Goal: Task Accomplishment & Management: Manage account settings

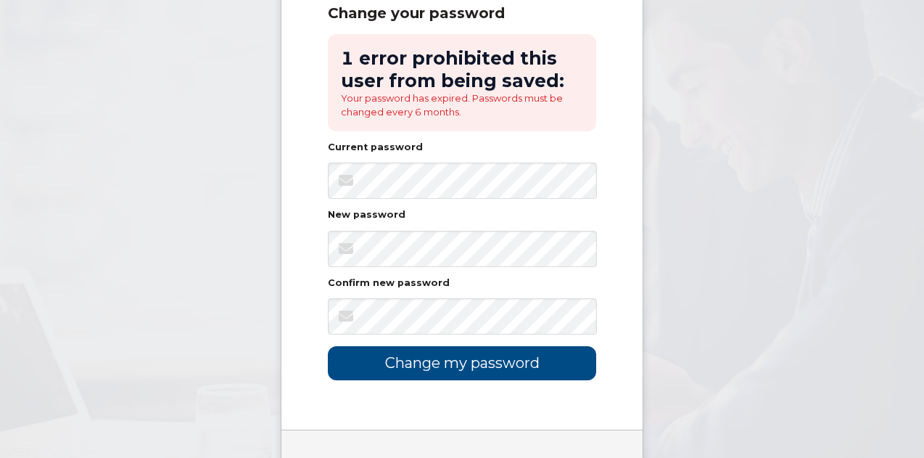
scroll to position [289, 0]
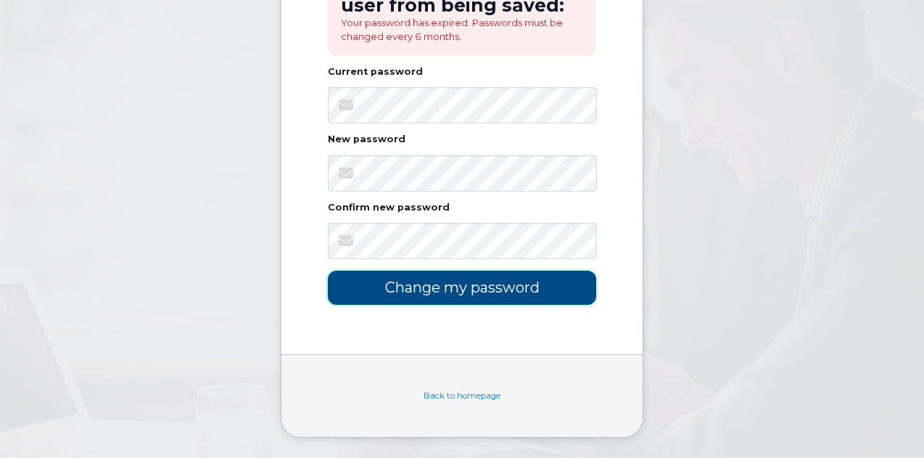
click at [504, 271] on input "Change my password" at bounding box center [462, 288] width 268 height 34
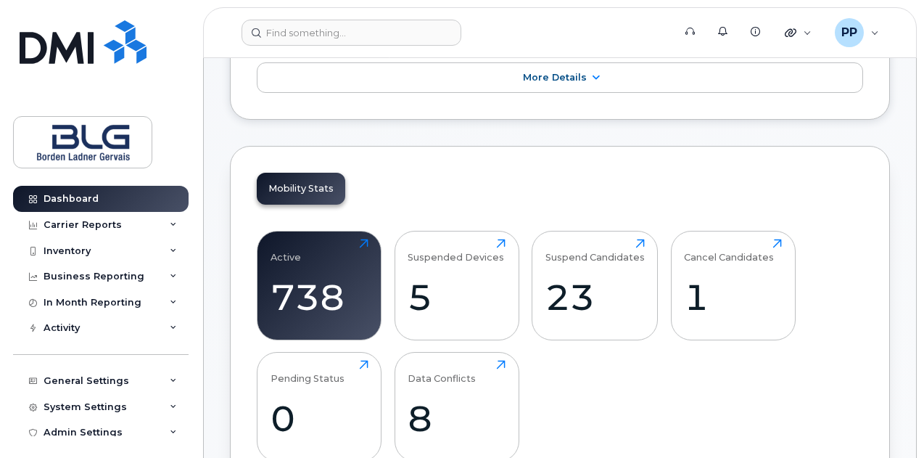
scroll to position [508, 0]
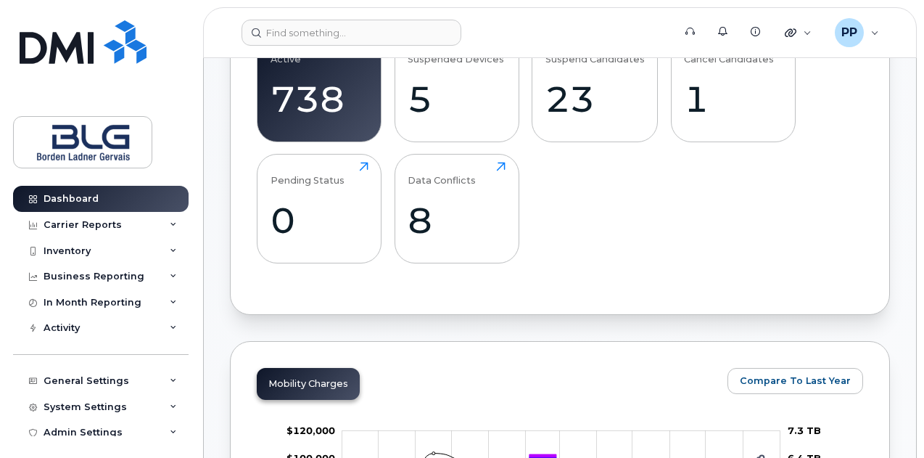
drag, startPoint x: 675, startPoint y: 298, endPoint x: 663, endPoint y: 281, distance: 20.9
drag, startPoint x: 663, startPoint y: 281, endPoint x: 632, endPoint y: 284, distance: 31.3
click at [632, 284] on div "Active 738 Click to view more Suspended Devices 5 Click to view more Suspend Ca…" at bounding box center [560, 154] width 606 height 268
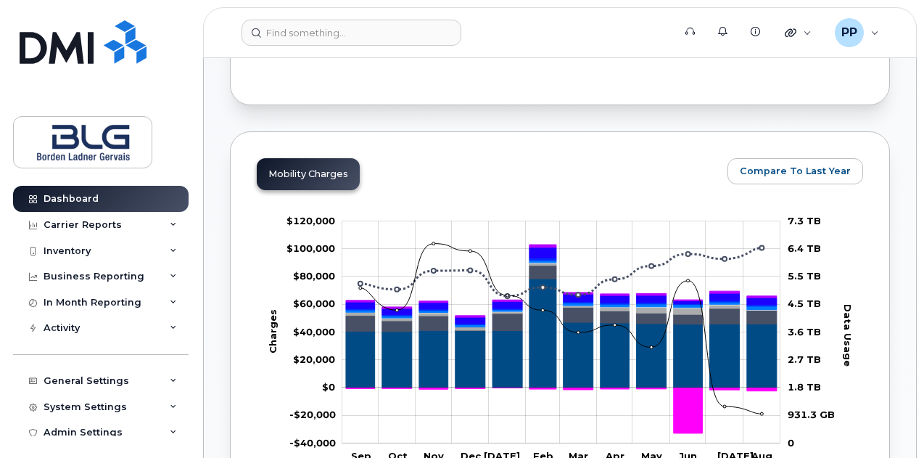
scroll to position [653, 0]
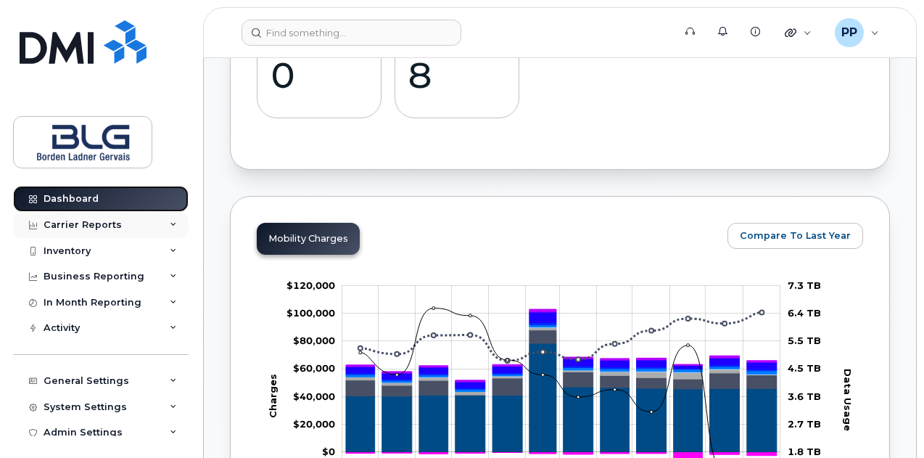
click at [110, 210] on link "Dashboard" at bounding box center [101, 199] width 176 height 26
click at [110, 219] on div "Carrier Reports" at bounding box center [83, 225] width 78 height 12
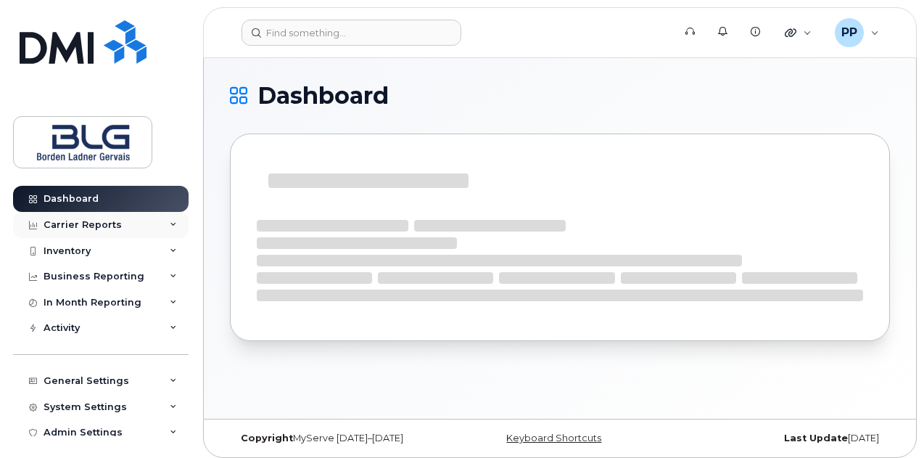
click at [138, 228] on div "Carrier Reports" at bounding box center [101, 225] width 176 height 26
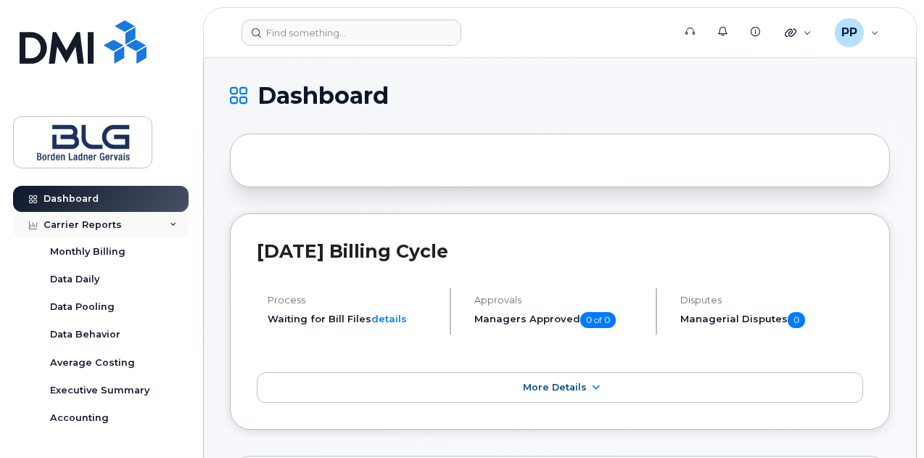
click at [132, 223] on div "Carrier Reports" at bounding box center [101, 225] width 176 height 26
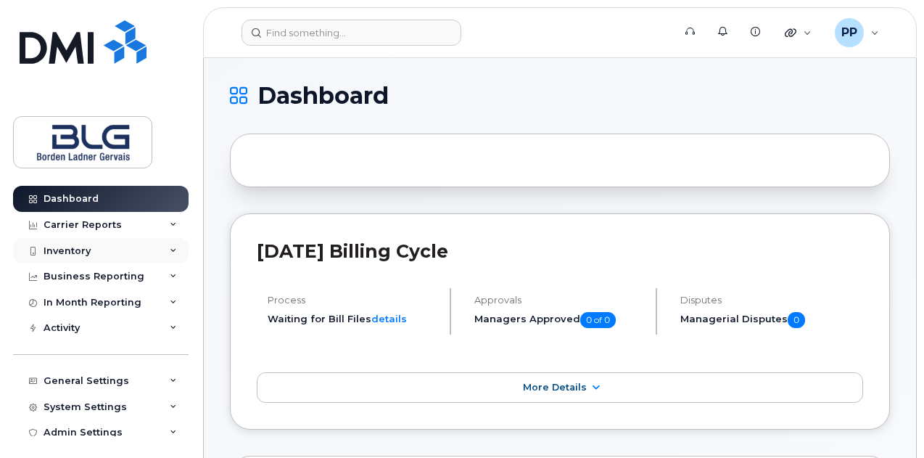
click at [133, 255] on div "Inventory" at bounding box center [101, 251] width 176 height 26
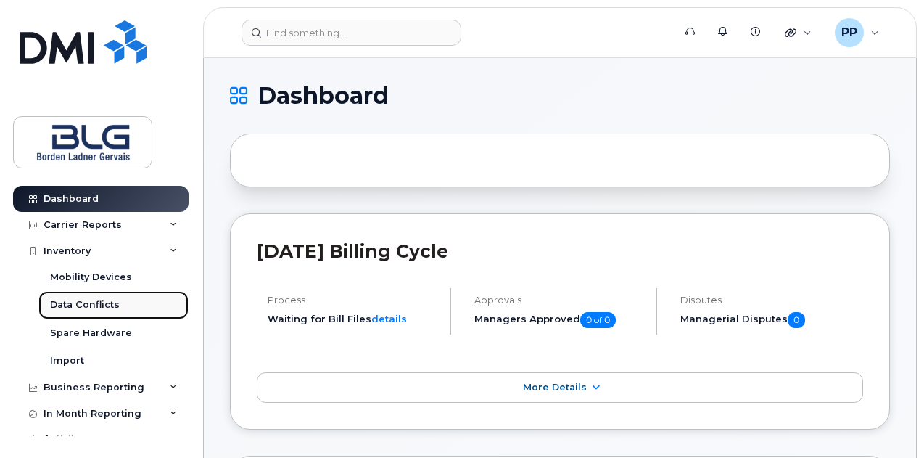
click at [123, 301] on link "Data Conflicts" at bounding box center [113, 305] width 150 height 28
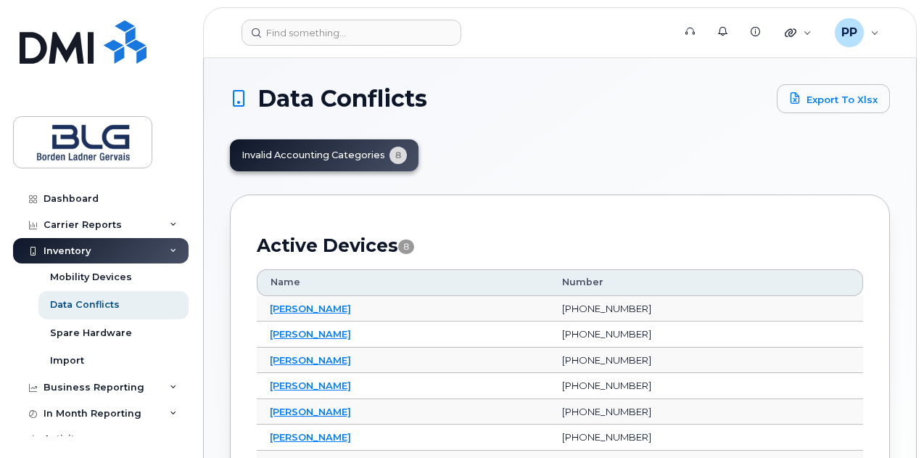
click at [659, 158] on div "Invalid Accounting Categories 8" at bounding box center [560, 155] width 660 height 32
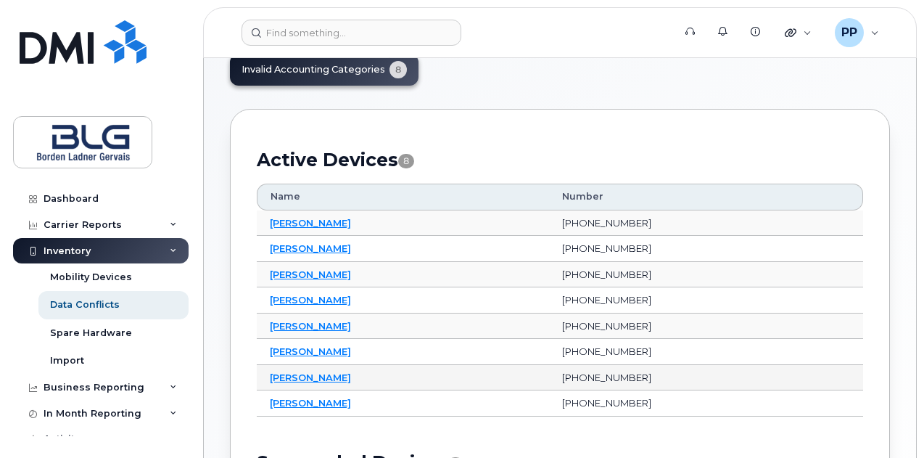
scroll to position [145, 0]
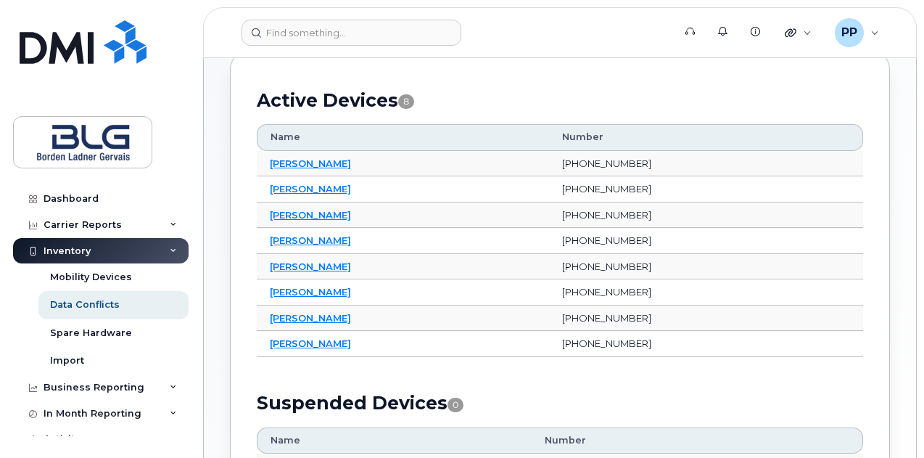
click at [889, 120] on div "Active Devices 8 Name Number Adina Georgescu 514-531-4120 Camille Ingarao 514-5…" at bounding box center [560, 290] width 660 height 483
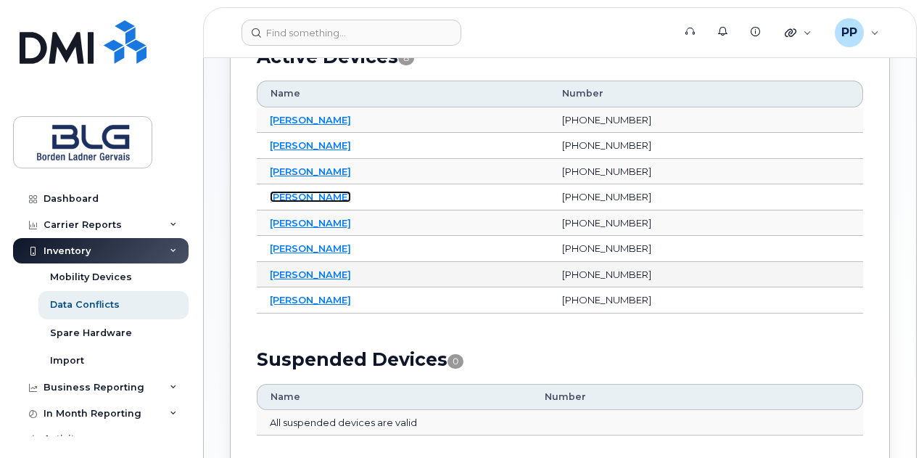
scroll to position [218, 0]
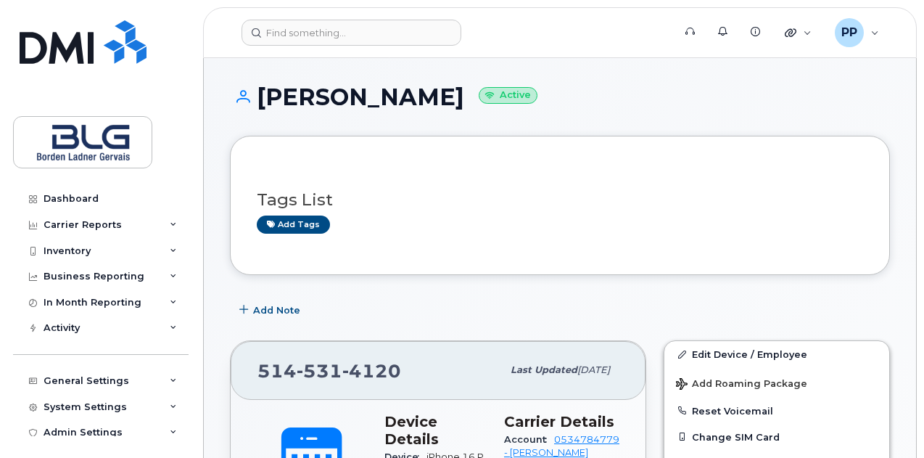
click at [852, 131] on div "Adina Georgescu Active" at bounding box center [560, 110] width 660 height 52
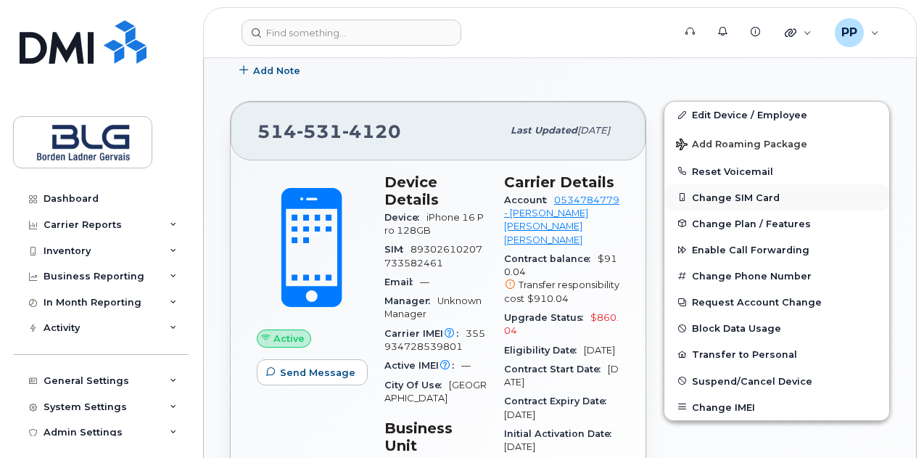
scroll to position [218, 0]
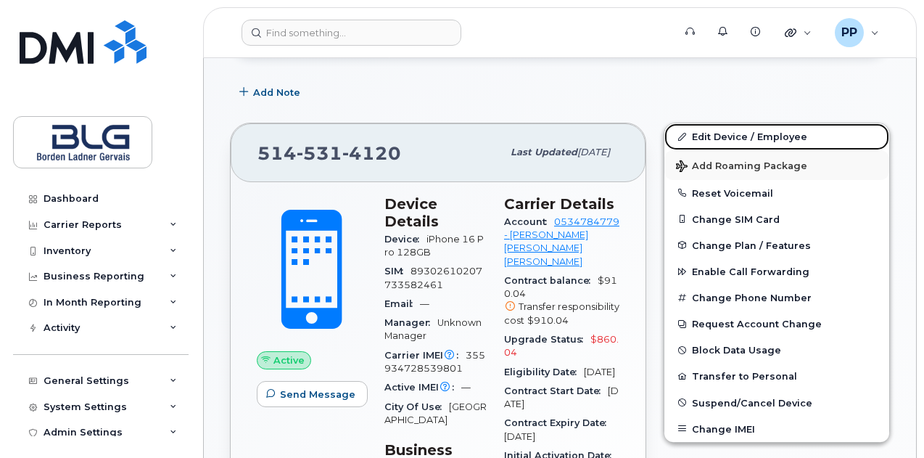
drag, startPoint x: 736, startPoint y: 140, endPoint x: 739, endPoint y: 152, distance: 12.2
click at [736, 140] on link "Edit Device / Employee" at bounding box center [776, 136] width 225 height 26
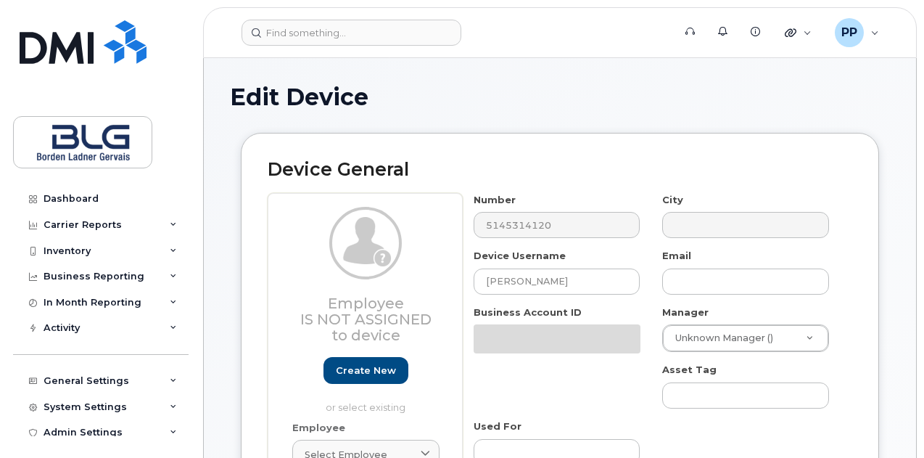
select select "4304148"
select select "4304149"
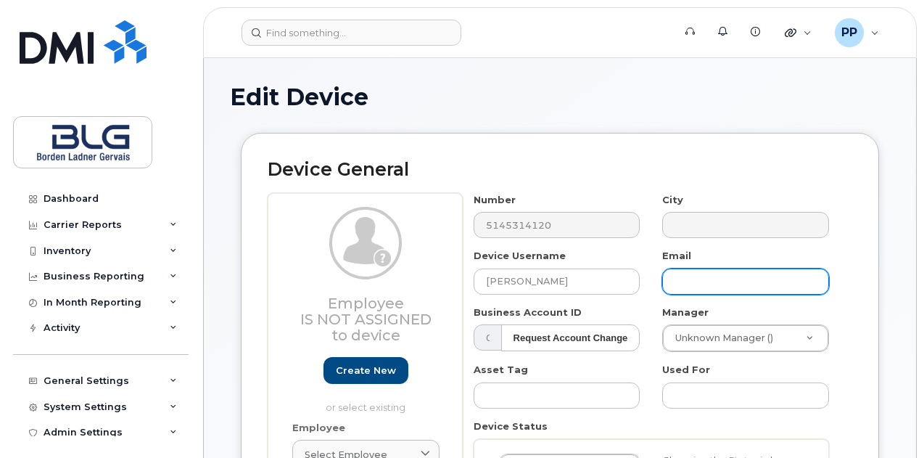
click at [736, 275] on input "text" at bounding box center [745, 281] width 167 height 26
paste input "AGeorgescu@blg.com"
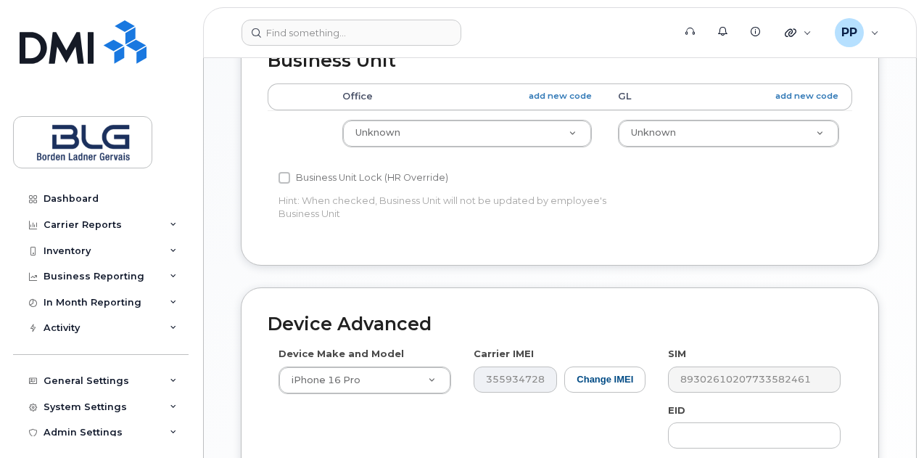
scroll to position [653, 0]
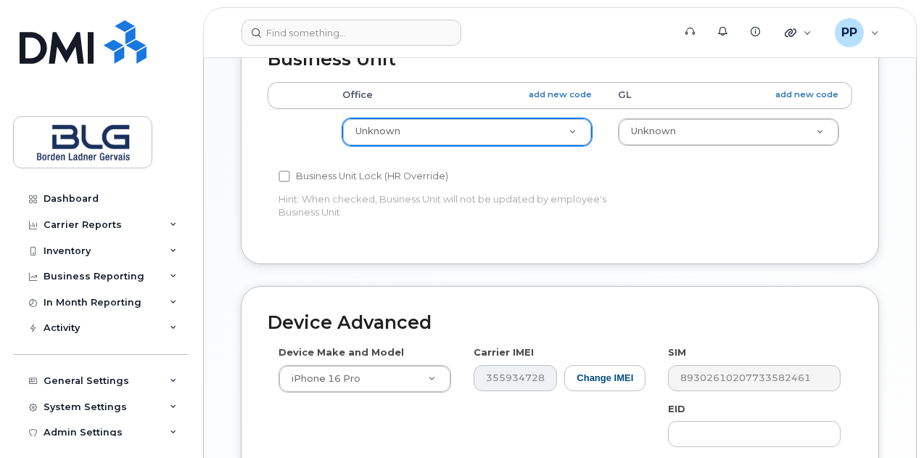
type input "AGeorgescu@blg.com"
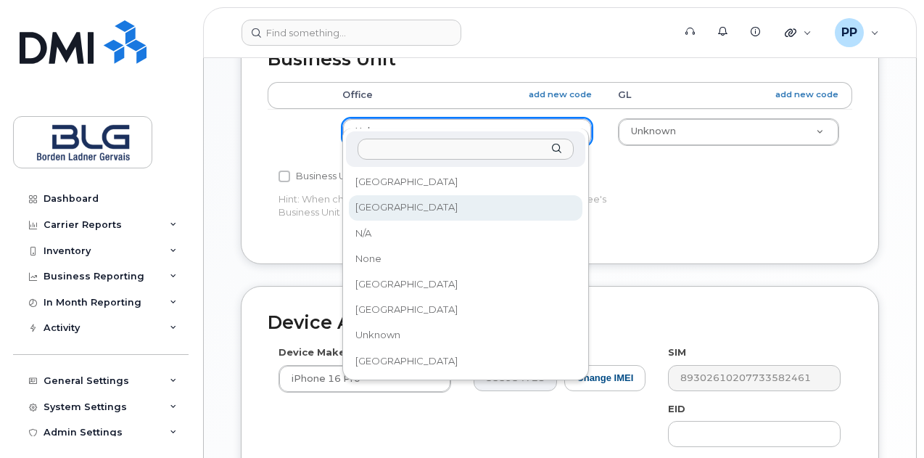
select select "4304156"
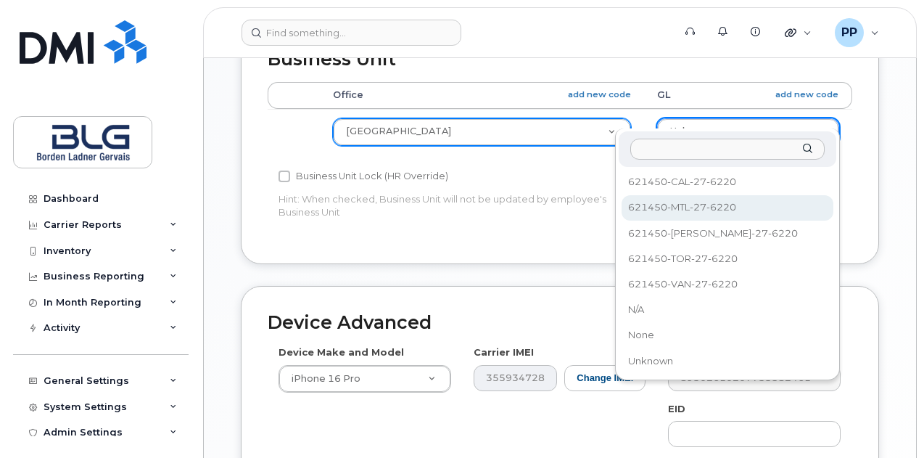
select select "4304162"
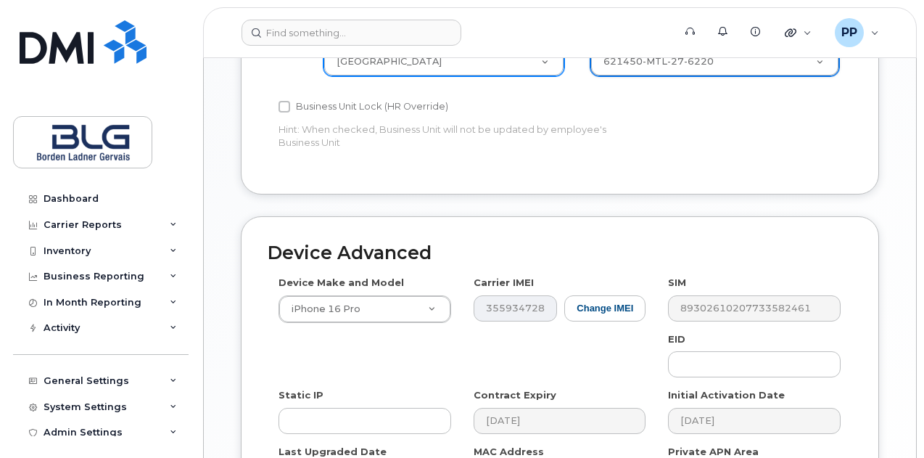
scroll to position [895, 0]
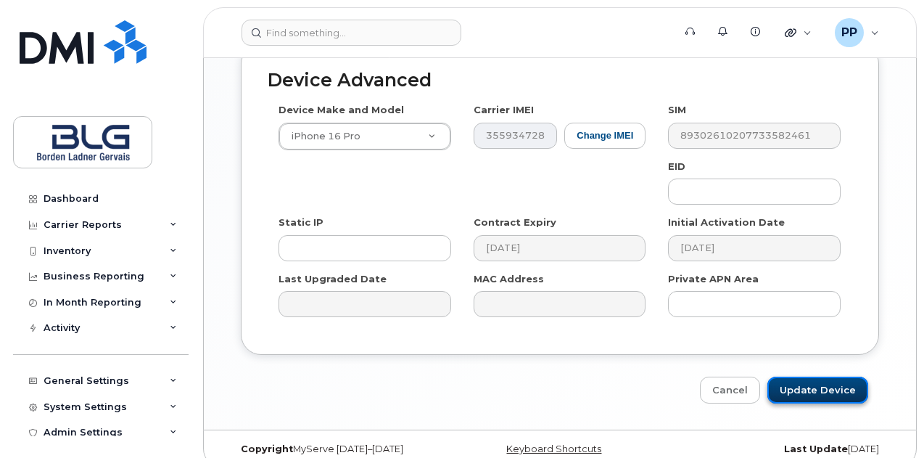
click at [823, 378] on input "Update Device" at bounding box center [817, 389] width 101 height 27
type input "Saving..."
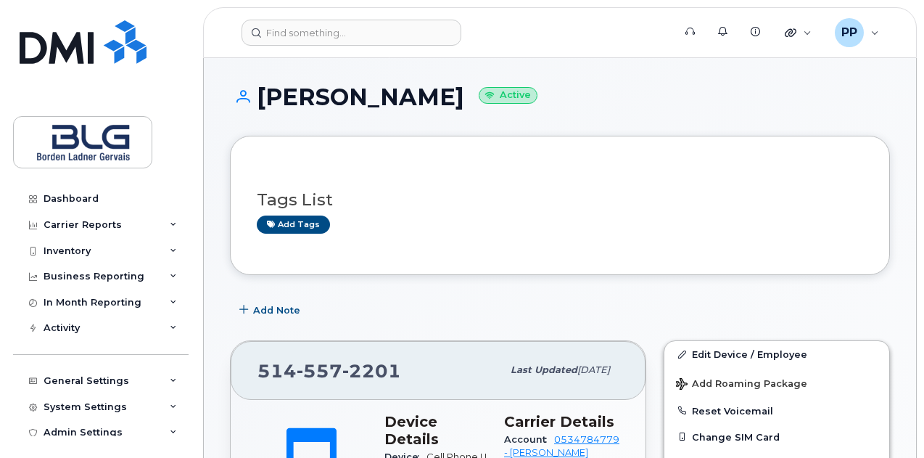
click at [412, 104] on h1 "[PERSON_NAME] Active" at bounding box center [560, 96] width 660 height 25
copy h1 "Ingarao"
click at [868, 118] on div "[PERSON_NAME] Active" at bounding box center [560, 110] width 660 height 52
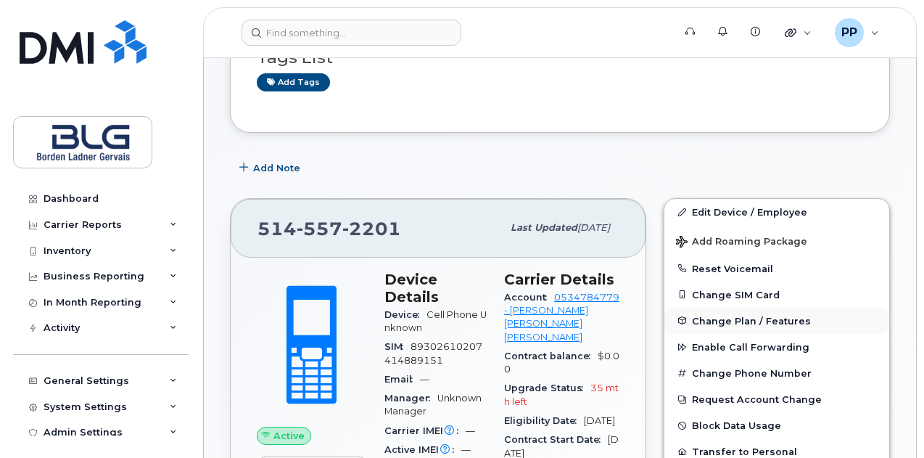
scroll to position [145, 0]
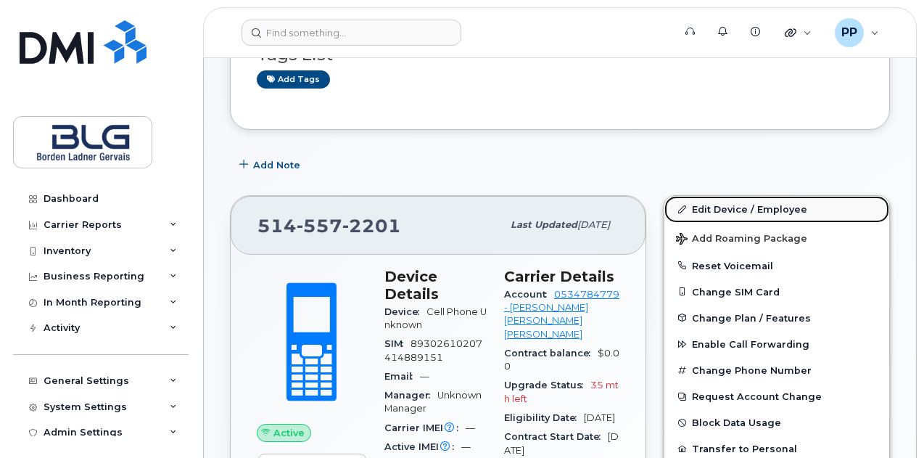
click at [739, 218] on link "Edit Device / Employee" at bounding box center [776, 209] width 225 height 26
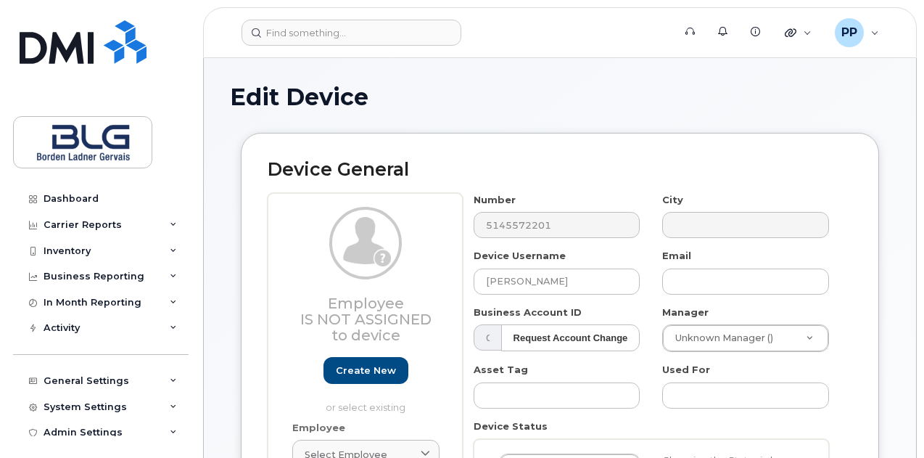
select select "4304148"
select select "4304149"
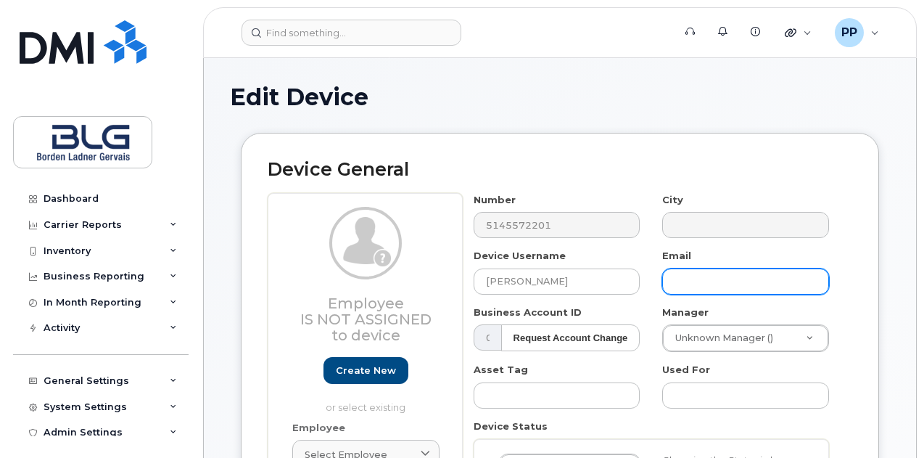
click at [686, 275] on input "text" at bounding box center [745, 281] width 167 height 26
paste input "CIngarao@blg.com"
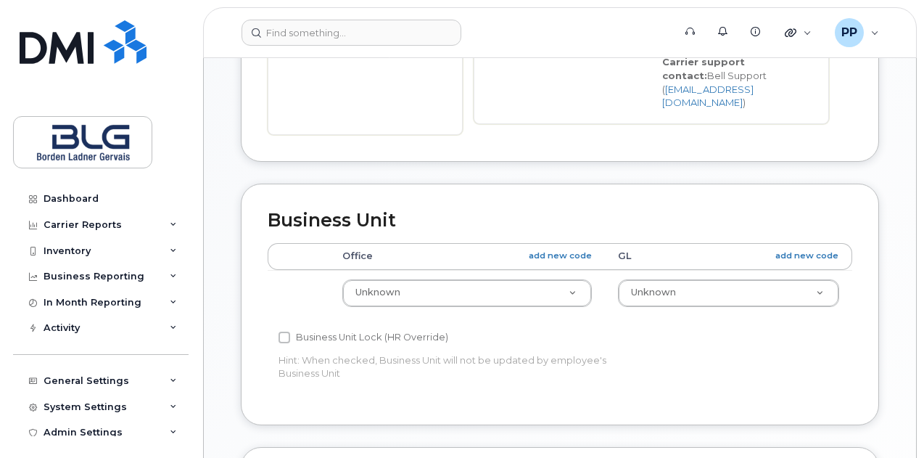
scroll to position [580, 0]
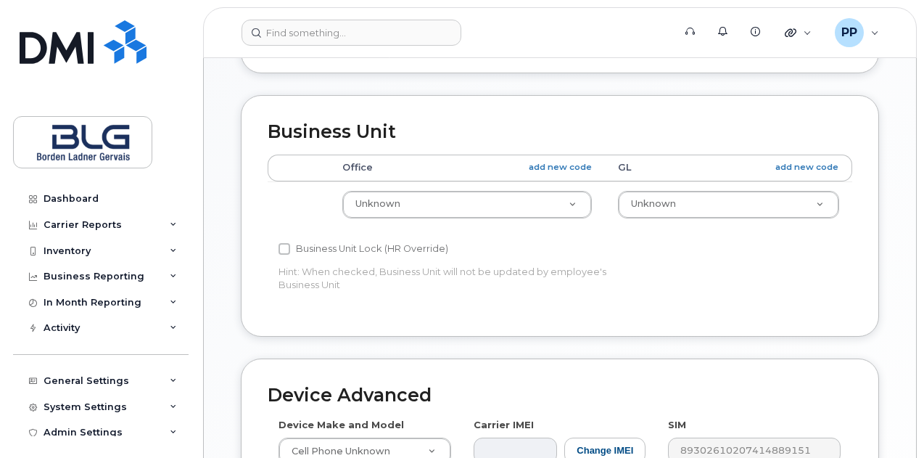
type input "CIngarao@blg.com"
click at [464, 162] on th "Office add new code" at bounding box center [467, 168] width 276 height 26
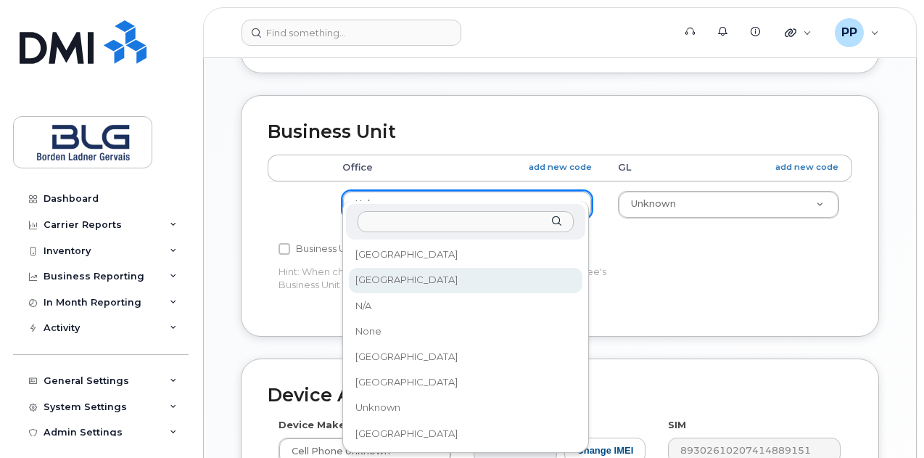
select select "4304156"
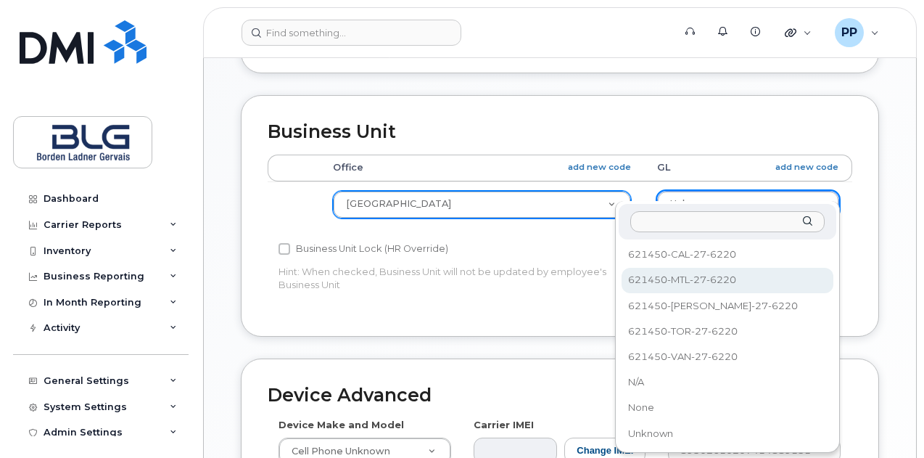
select select "4304162"
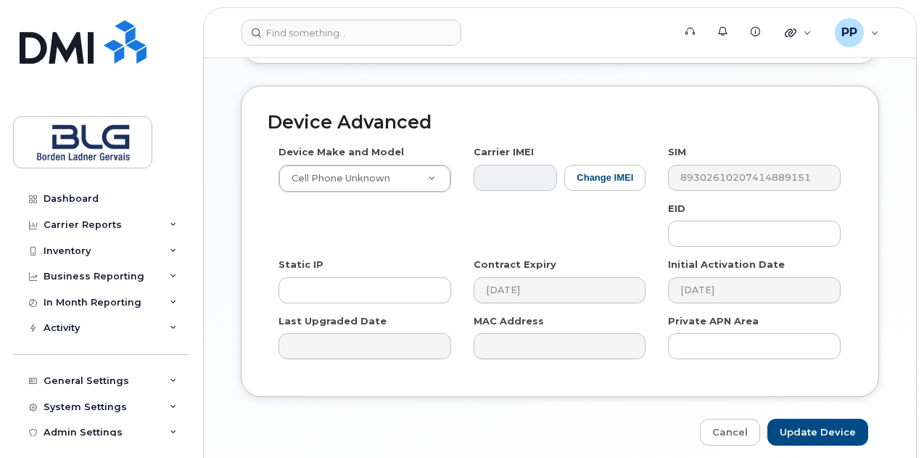
scroll to position [895, 0]
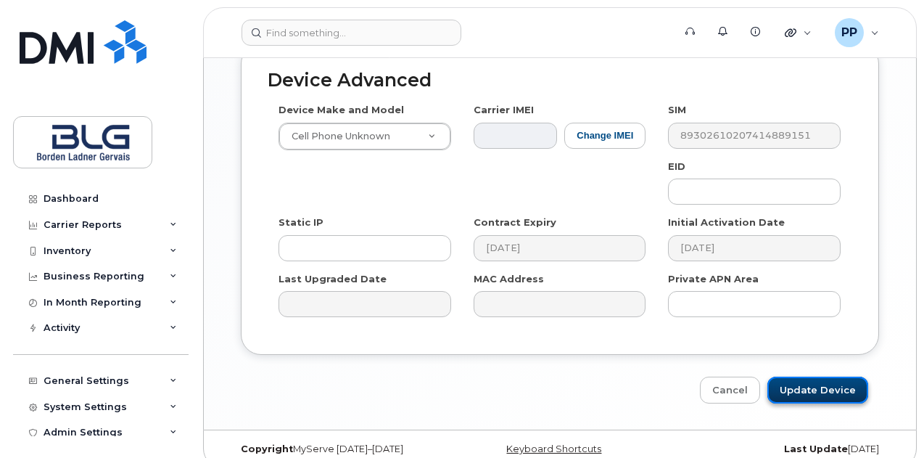
click at [846, 376] on input "Update Device" at bounding box center [817, 389] width 101 height 27
type input "Saving..."
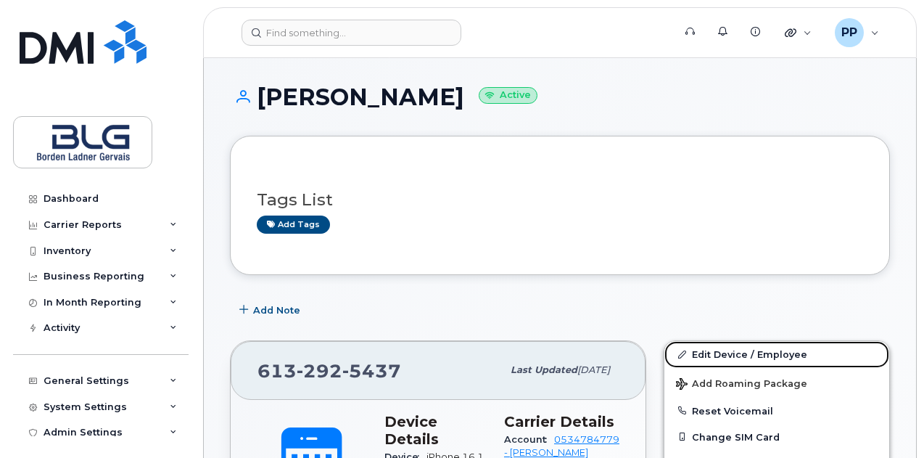
drag, startPoint x: 744, startPoint y: 355, endPoint x: 722, endPoint y: 307, distance: 52.6
click at [744, 355] on link "Edit Device / Employee" at bounding box center [776, 354] width 225 height 26
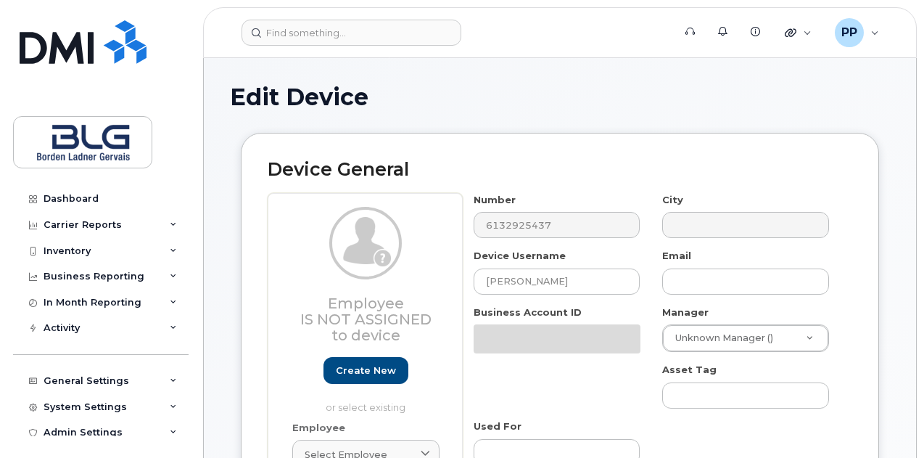
select select "4304148"
select select "4304149"
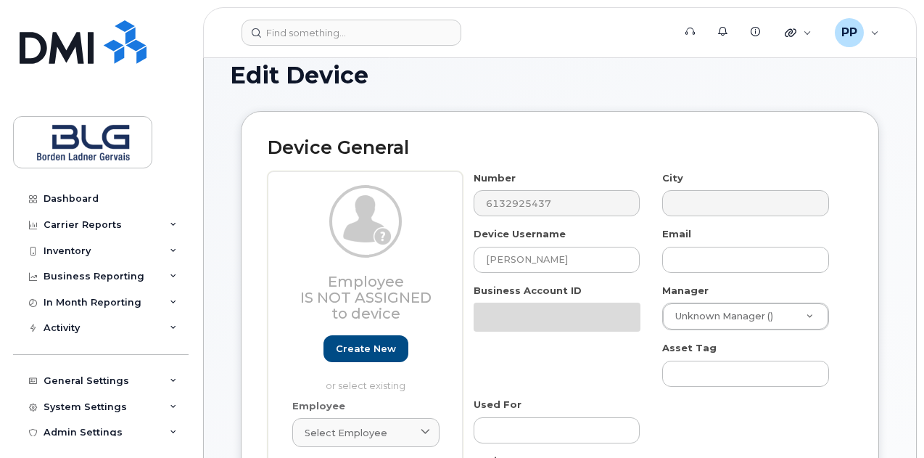
scroll to position [145, 0]
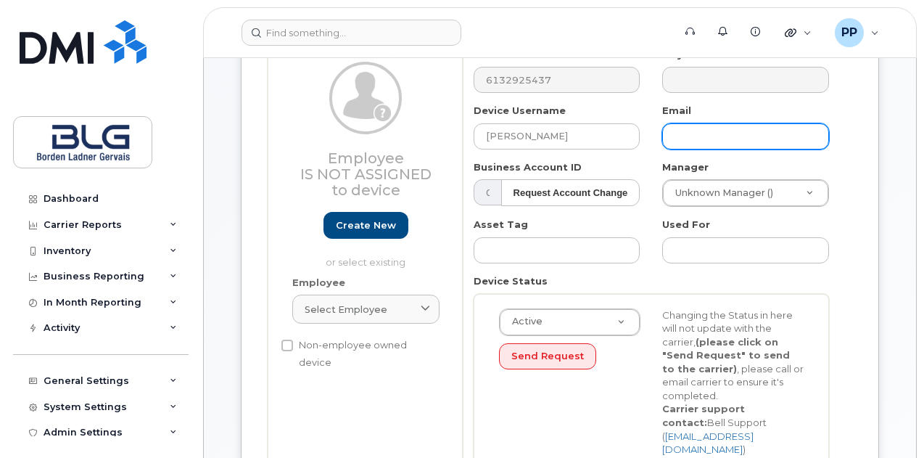
click at [730, 136] on input "text" at bounding box center [745, 136] width 167 height 26
paste input "EMakin@blg.com"
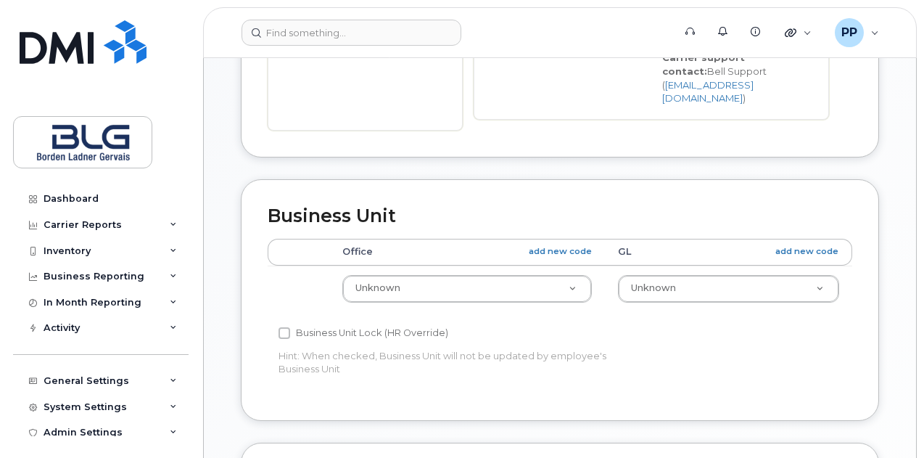
scroll to position [580, 0]
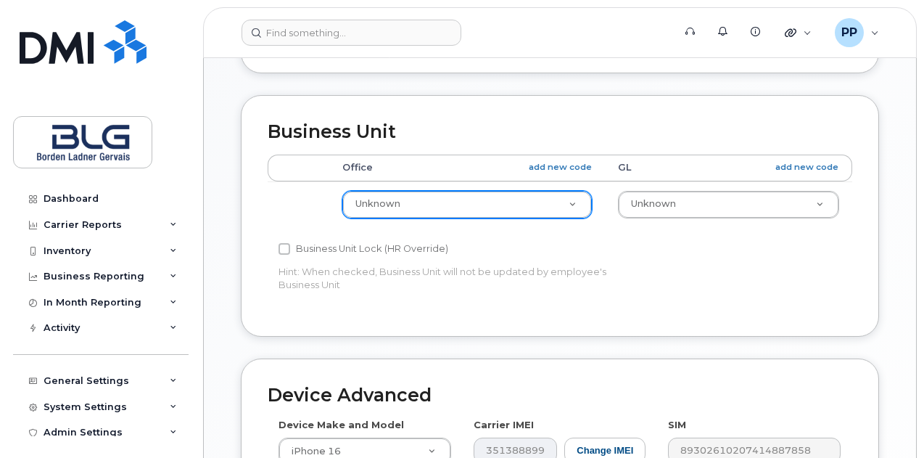
type input "EMakin@blg.com"
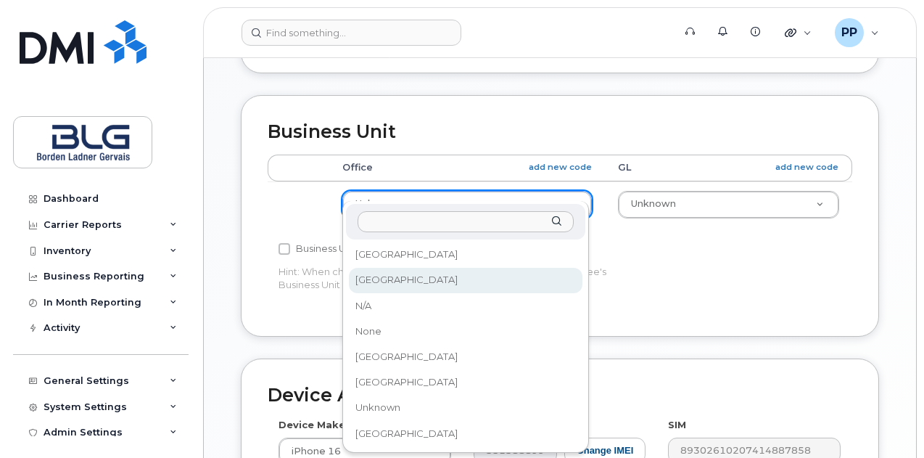
select select "4304156"
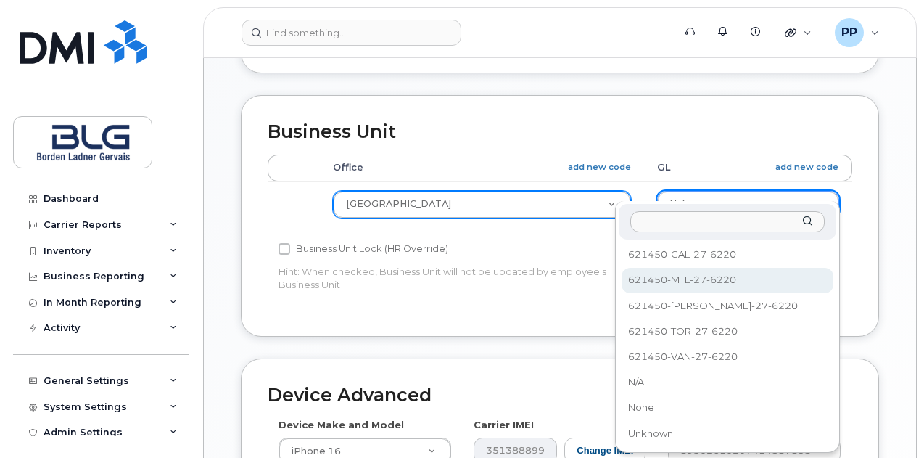
select select "4304162"
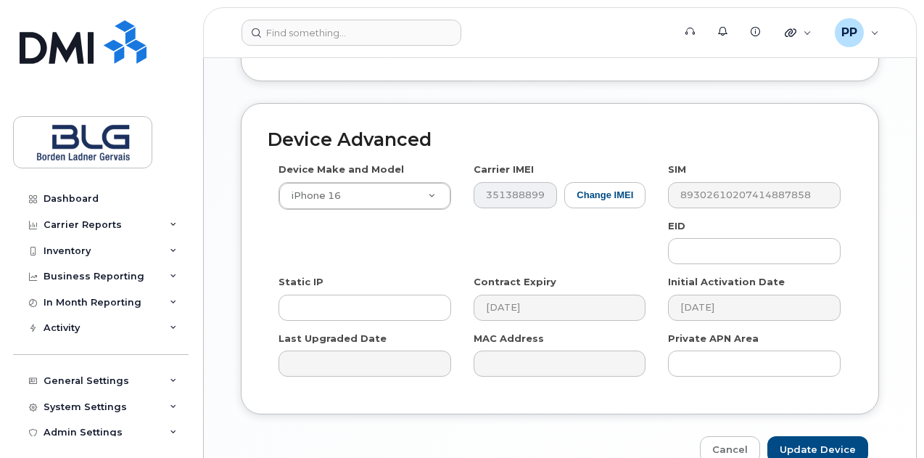
scroll to position [870, 0]
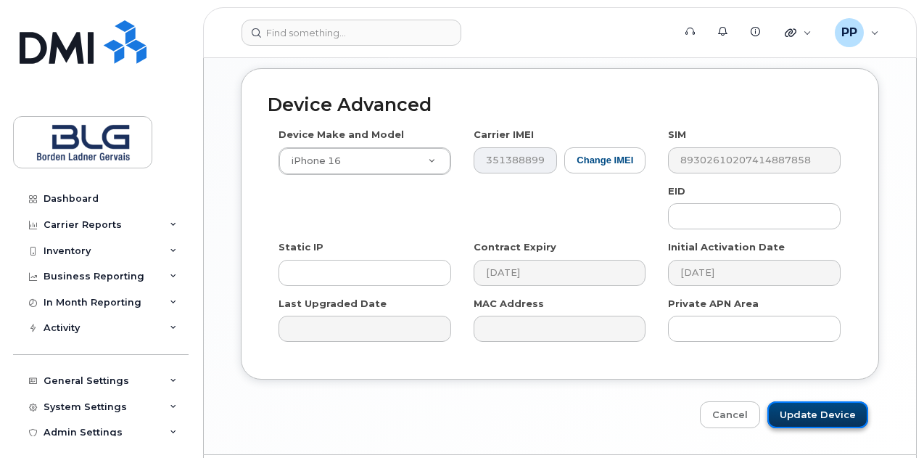
click at [850, 402] on input "Update Device" at bounding box center [817, 414] width 101 height 27
type input "Saving..."
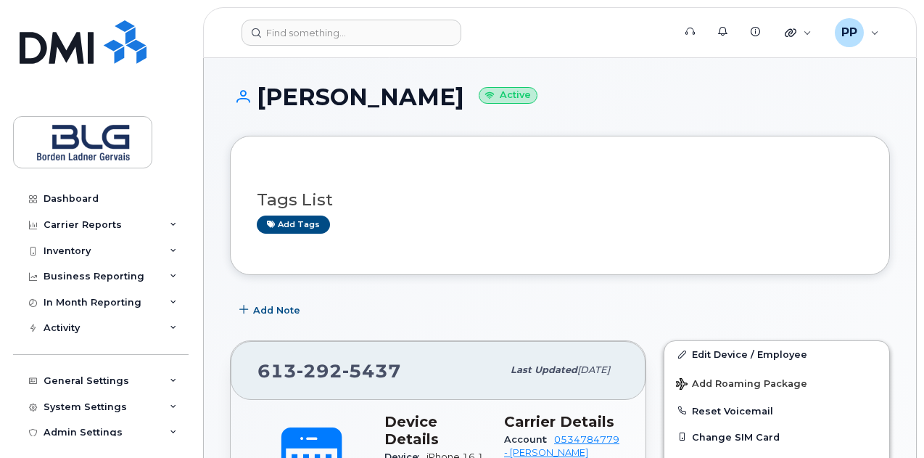
click at [879, 95] on h1 "[PERSON_NAME] Active" at bounding box center [560, 96] width 660 height 25
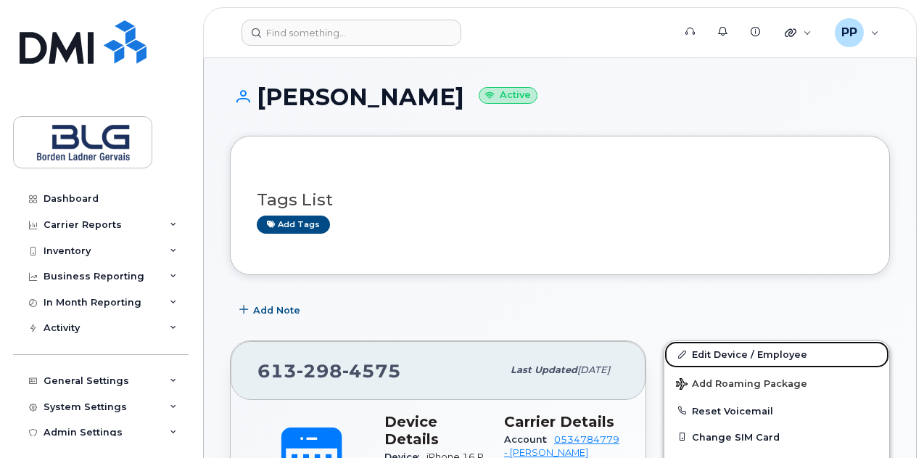
drag, startPoint x: 759, startPoint y: 347, endPoint x: 524, endPoint y: 390, distance: 238.0
click at [759, 347] on link "Edit Device / Employee" at bounding box center [776, 354] width 225 height 26
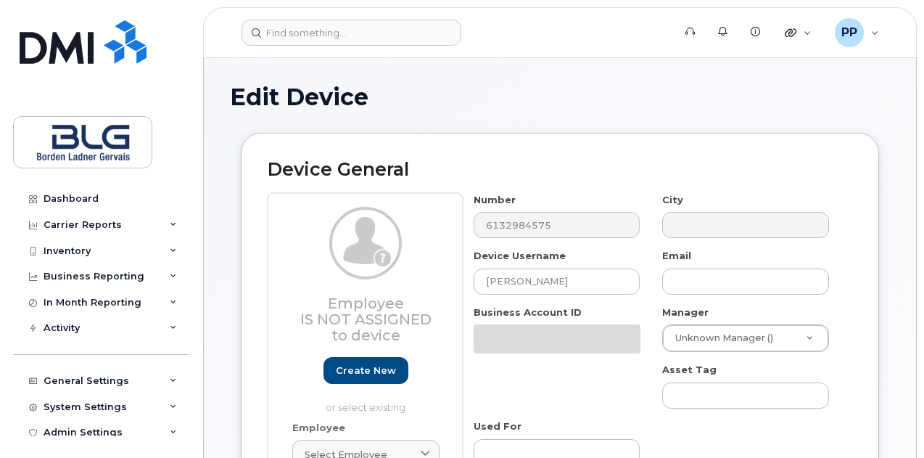
select select "4304148"
select select "4304149"
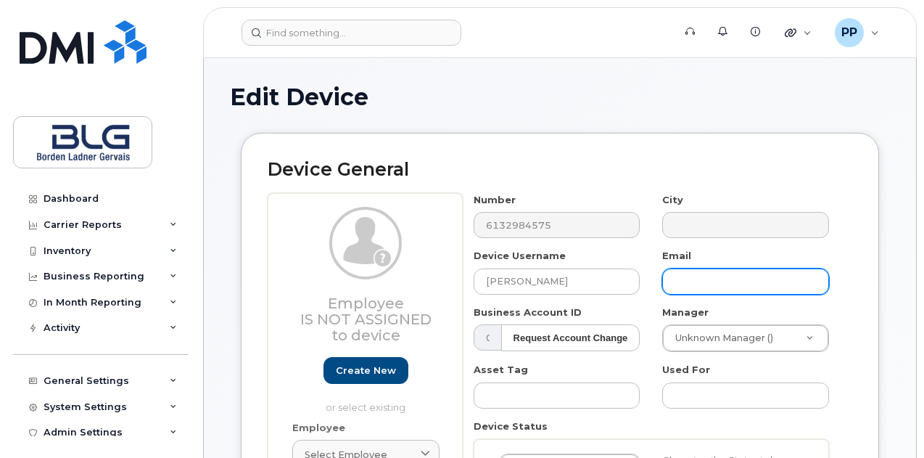
click at [801, 281] on input "text" at bounding box center [745, 281] width 167 height 26
paste input "ELi@blg.com"
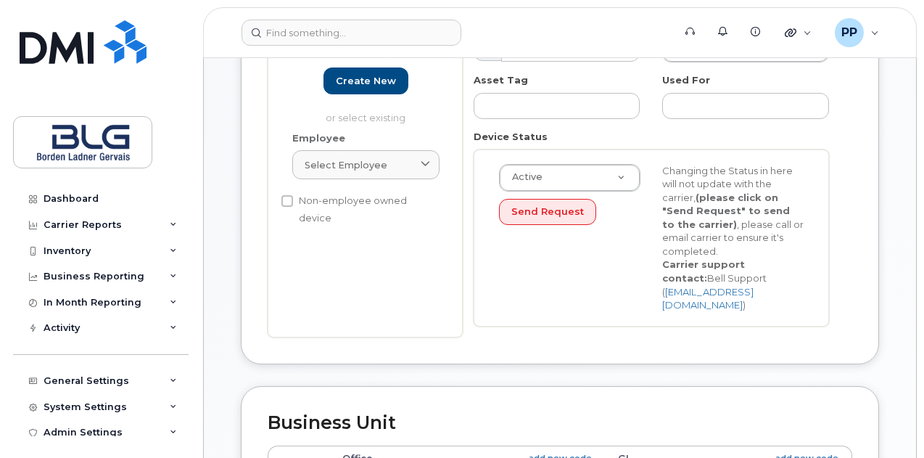
scroll to position [290, 0]
type input "ELi@blg.com"
drag, startPoint x: 904, startPoint y: 187, endPoint x: 898, endPoint y: 204, distance: 17.7
click at [904, 187] on div "Edit Device Device General Employee Is not assigned to device Create new or sel…" at bounding box center [560, 401] width 712 height 1267
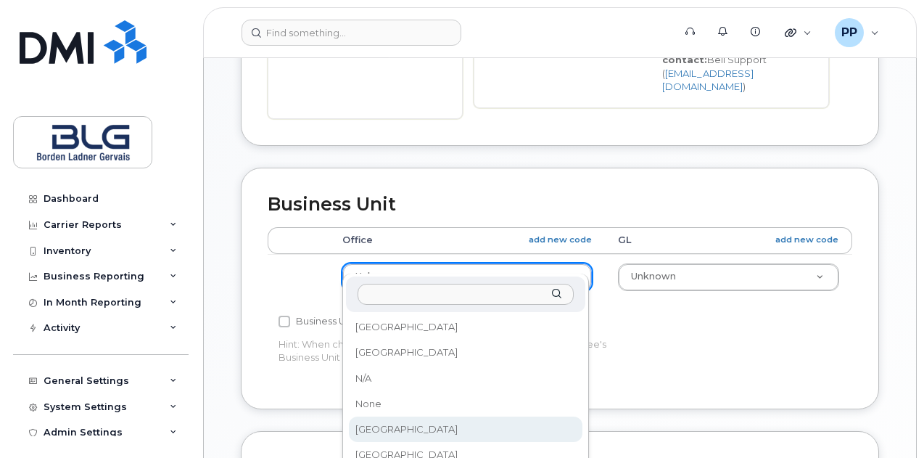
select select "4304159"
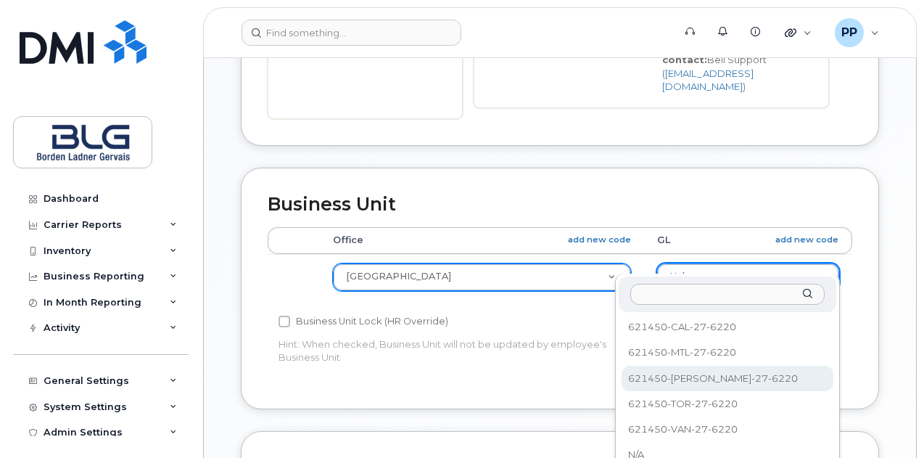
select select "4304165"
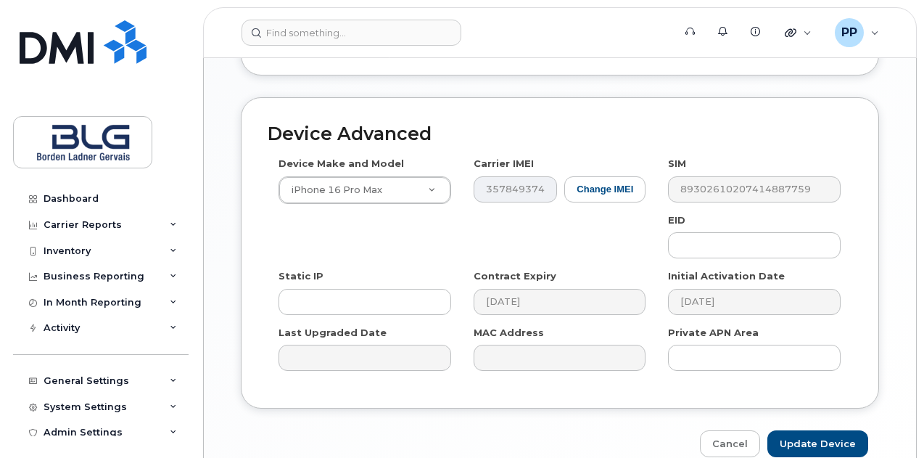
scroll to position [870, 0]
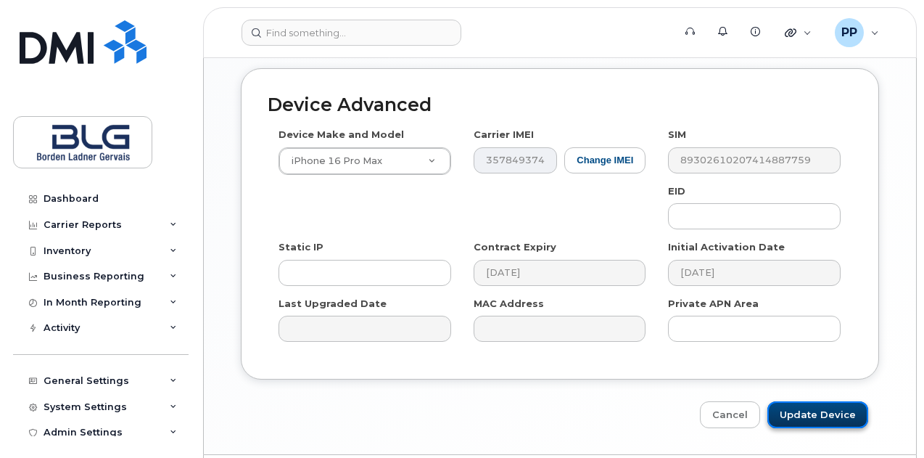
click at [817, 404] on input "Update Device" at bounding box center [817, 414] width 101 height 27
type input "Saving..."
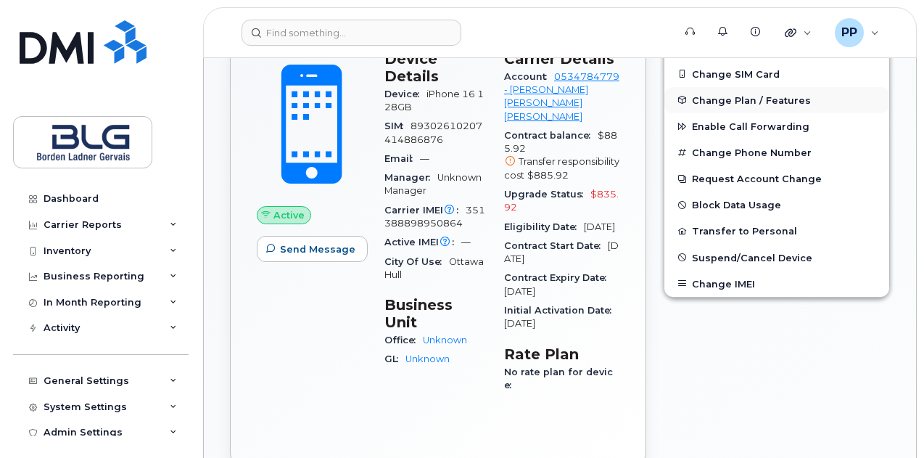
scroll to position [145, 0]
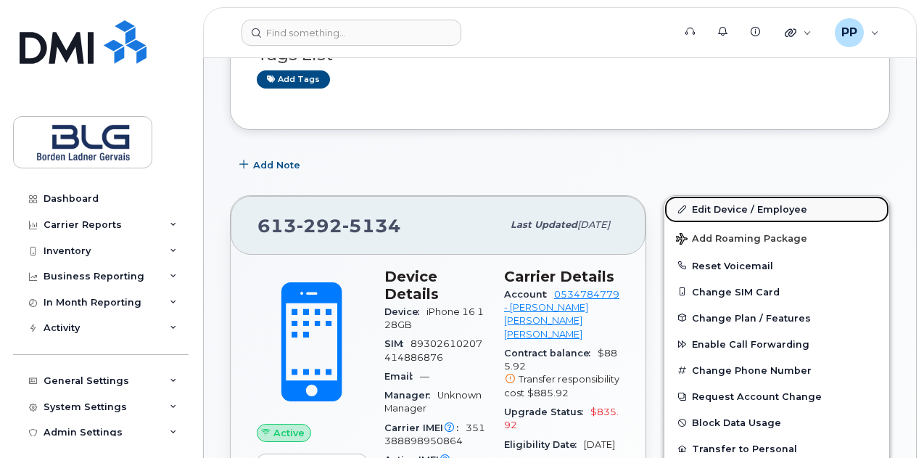
click at [764, 204] on link "Edit Device / Employee" at bounding box center [776, 209] width 225 height 26
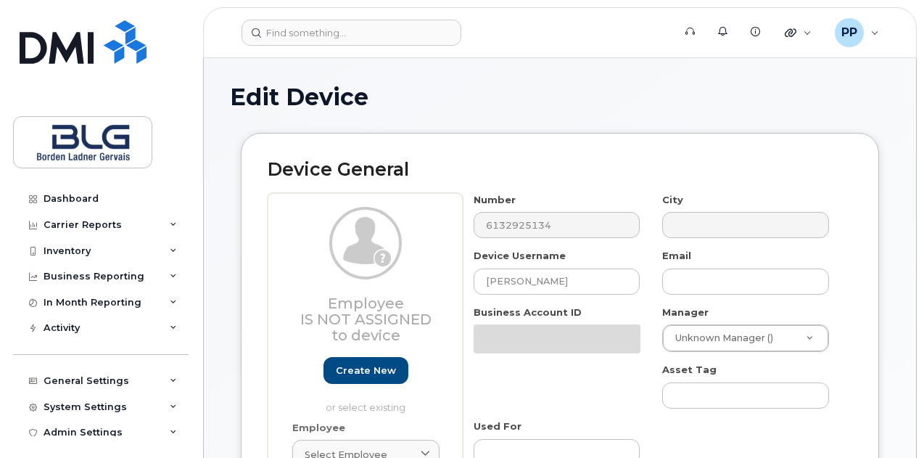
select select "4304148"
select select "4304149"
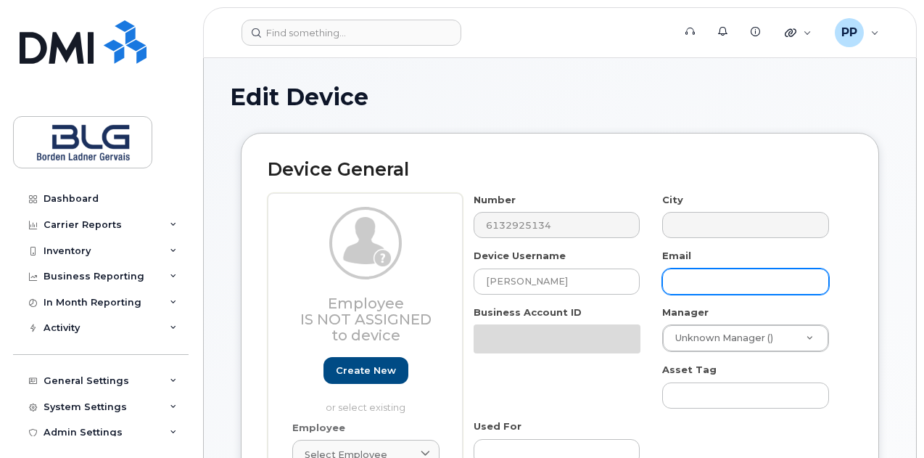
click at [730, 286] on input "text" at bounding box center [745, 281] width 167 height 26
paste input "[EMAIL_ADDRESS][DOMAIN_NAME]"
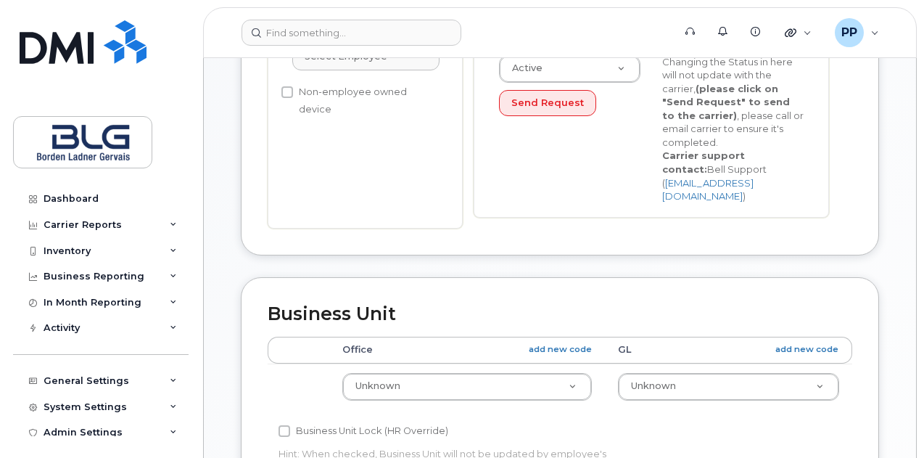
scroll to position [508, 0]
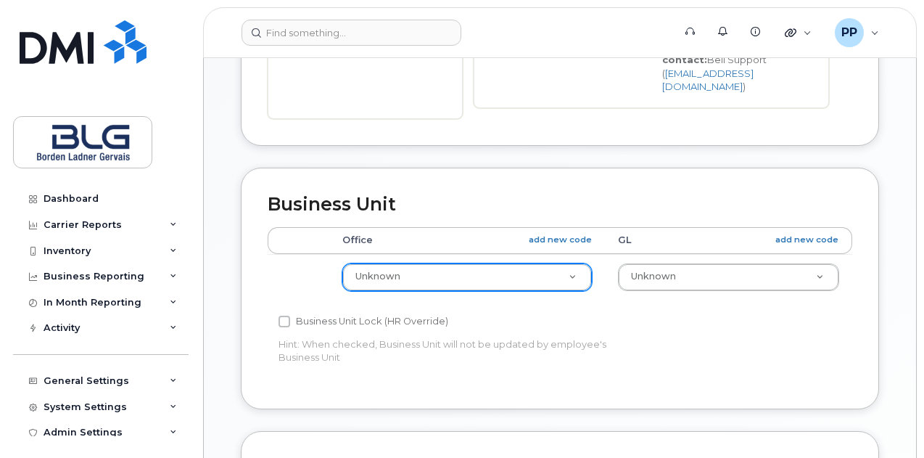
type input "[EMAIL_ADDRESS][DOMAIN_NAME]"
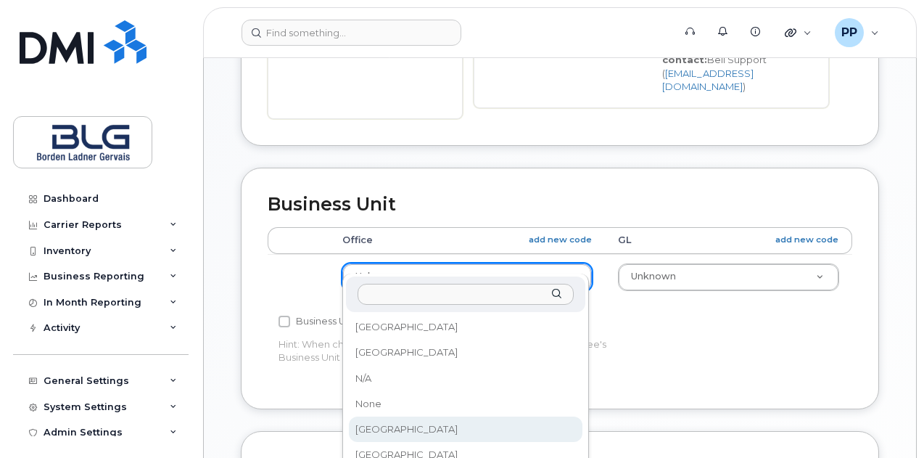
select select "4304159"
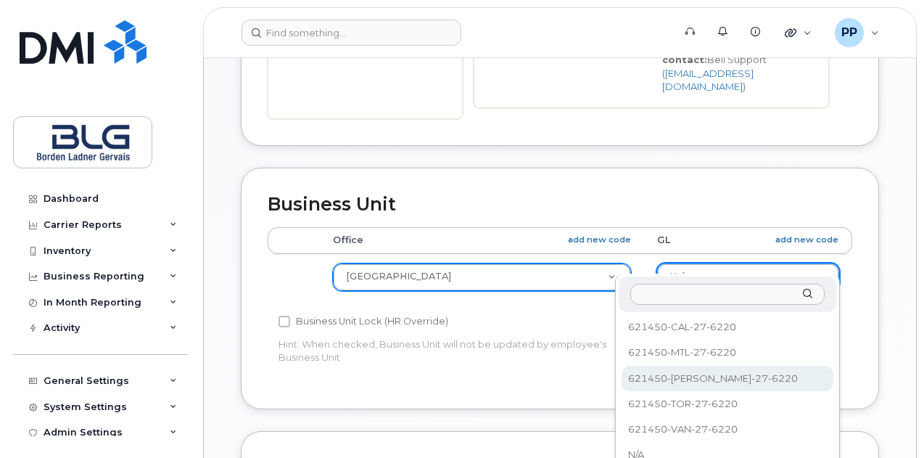
select select "4304165"
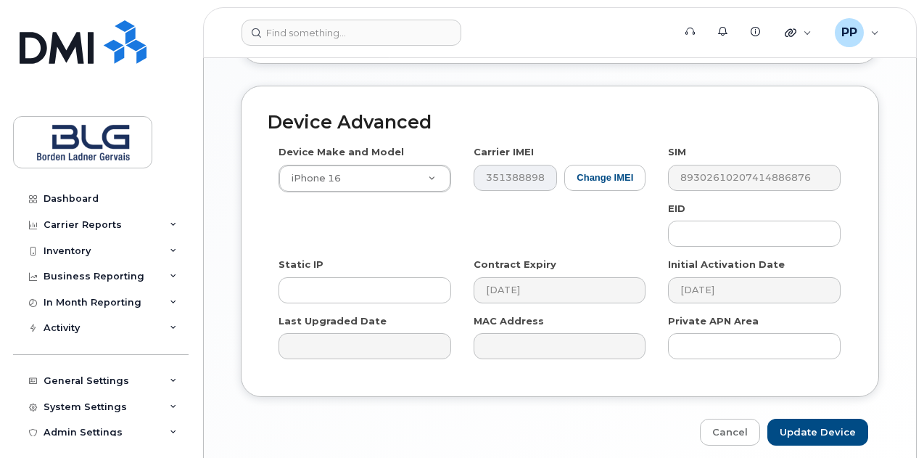
scroll to position [895, 0]
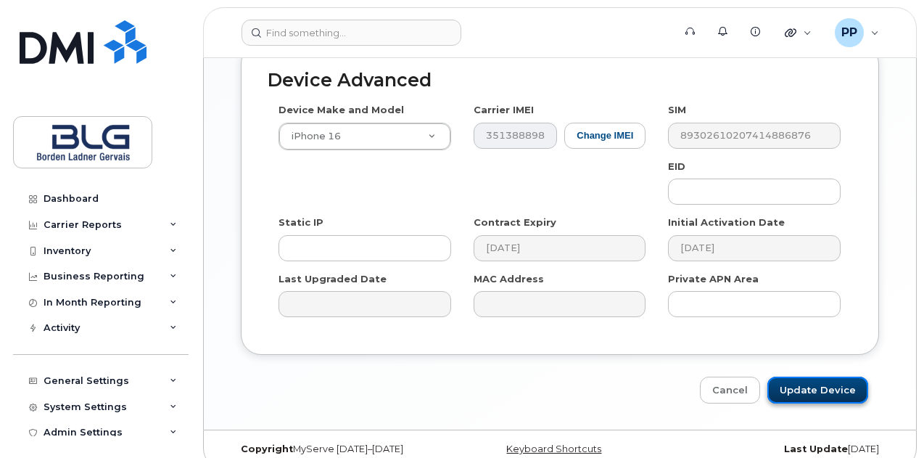
click at [833, 380] on input "Update Device" at bounding box center [817, 389] width 101 height 27
type input "Saving..."
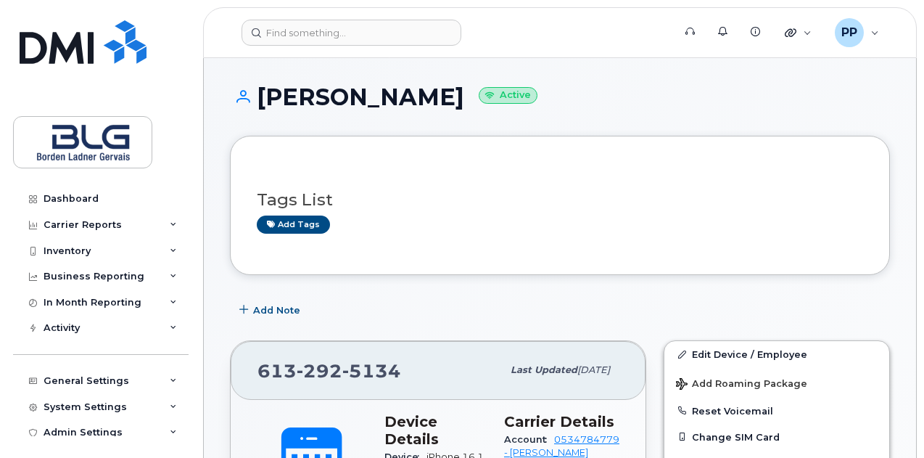
click at [884, 158] on div "Tags List Add tags" at bounding box center [560, 205] width 660 height 139
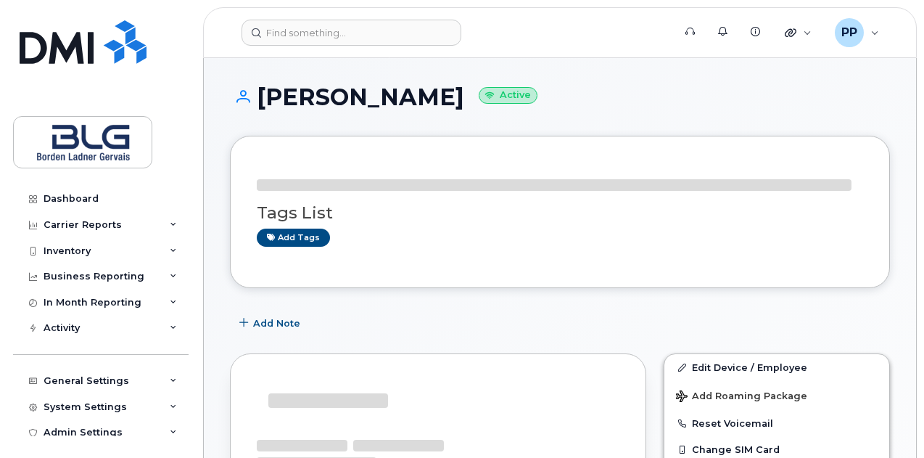
click at [367, 99] on h1 "Nicole Bruce Active" at bounding box center [560, 96] width 660 height 25
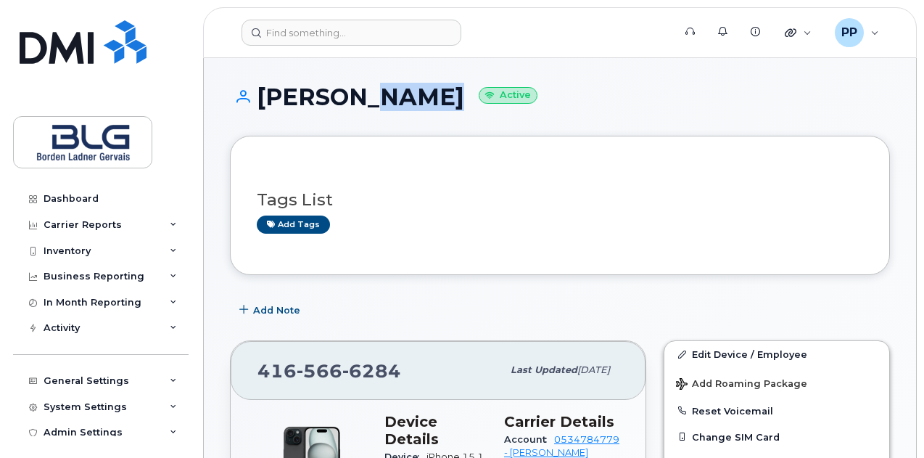
click at [367, 99] on h1 "Nicole Bruce Active" at bounding box center [560, 96] width 660 height 25
copy h1 "Bruce"
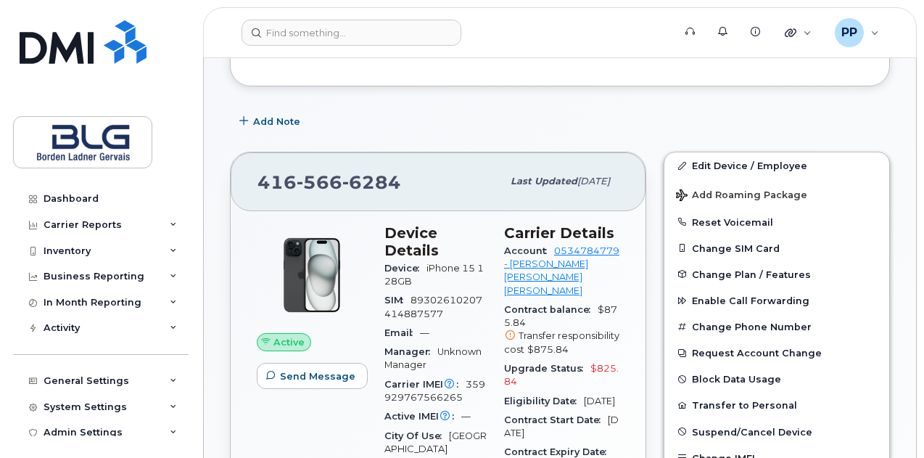
scroll to position [218, 0]
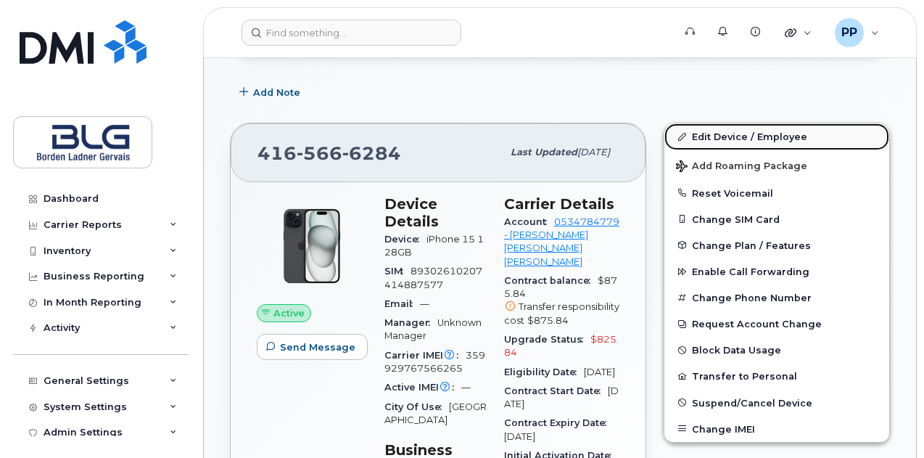
click at [762, 131] on link "Edit Device / Employee" at bounding box center [776, 136] width 225 height 26
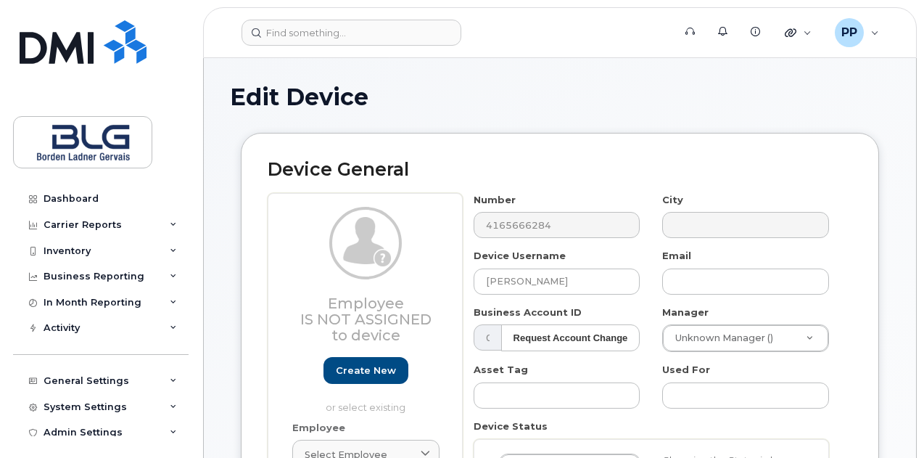
select select "4304148"
select select "4304149"
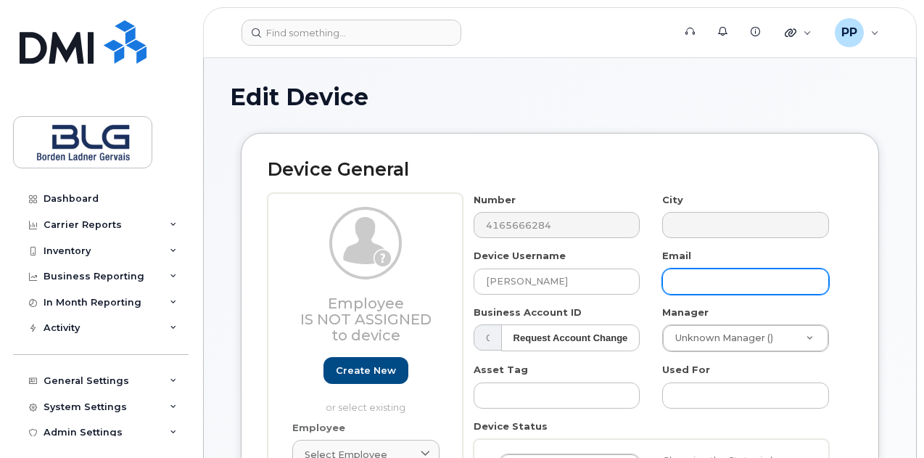
click at [696, 272] on input "text" at bounding box center [745, 281] width 167 height 26
paste input "NBruce@blg.com"
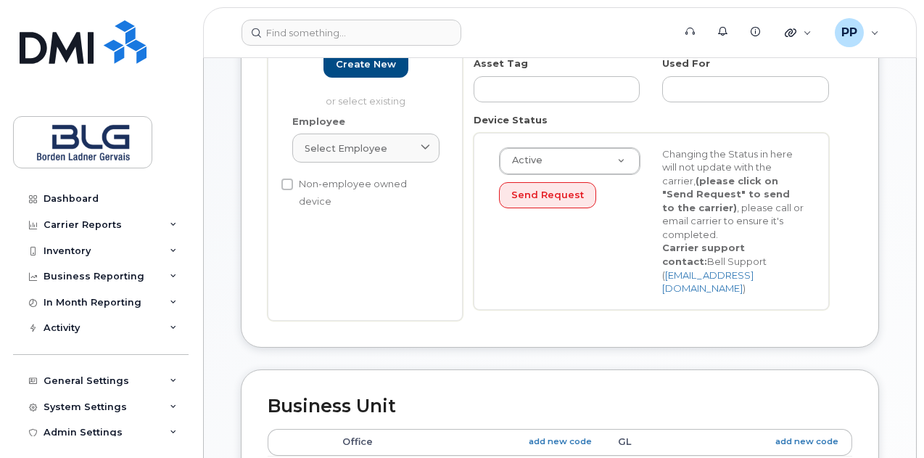
scroll to position [435, 0]
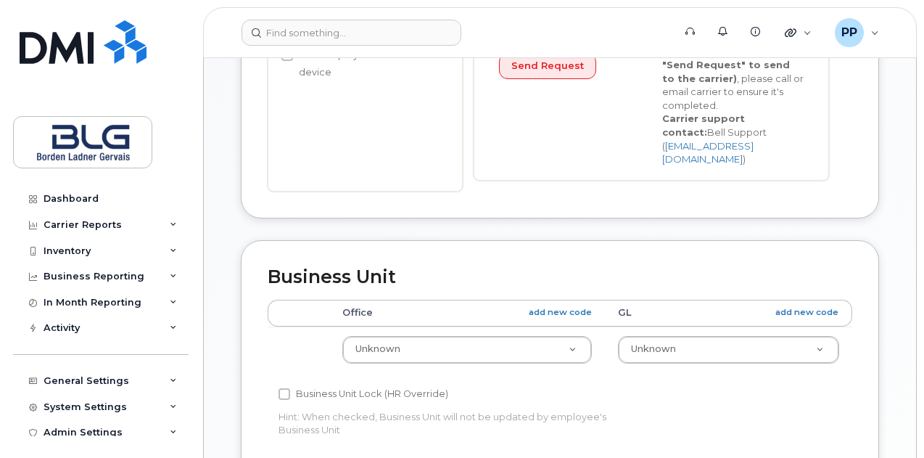
type input "NBruce@blg.com"
click at [488, 352] on td "Unknown Calgary Montreal N/A None Ottawa Toronto Unknown Vancouver" at bounding box center [467, 349] width 276 height 46
click at [489, 349] on td "Unknown Calgary Montreal N/A None Ottawa Toronto Unknown Vancouver" at bounding box center [467, 349] width 276 height 46
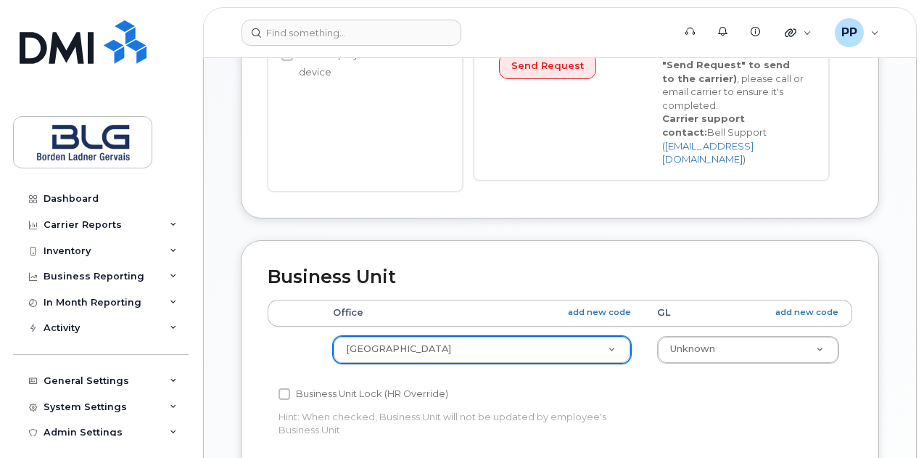
select select "4304157"
click at [749, 352] on td "Unknown 621450-CAL-27-6220 621450-MTL-27-6220 621450-OTT-27-6220 621450-TOR-27-…" at bounding box center [748, 349] width 208 height 46
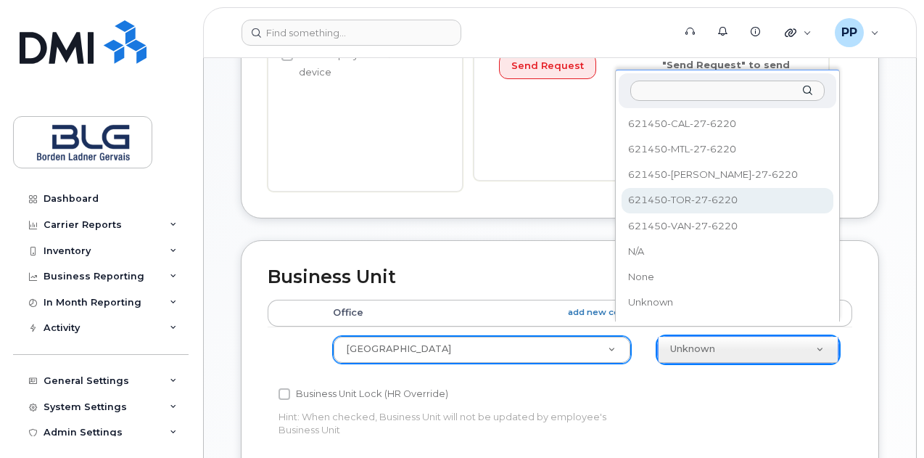
select select "4304163"
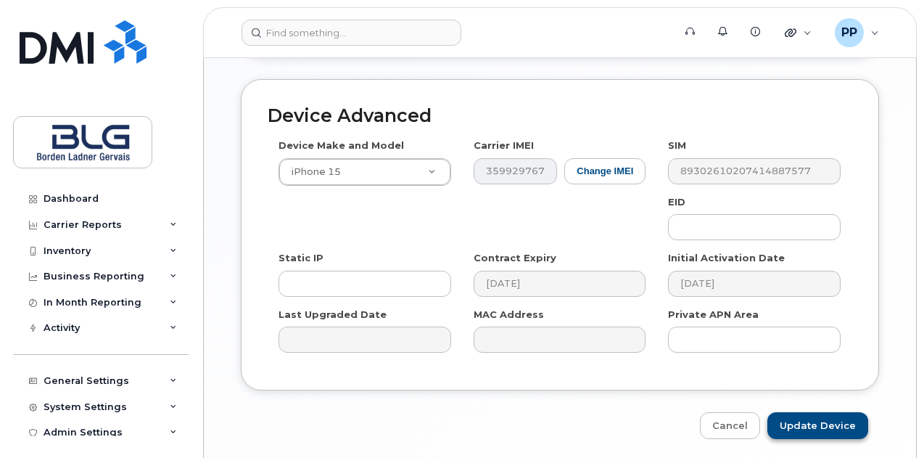
scroll to position [895, 0]
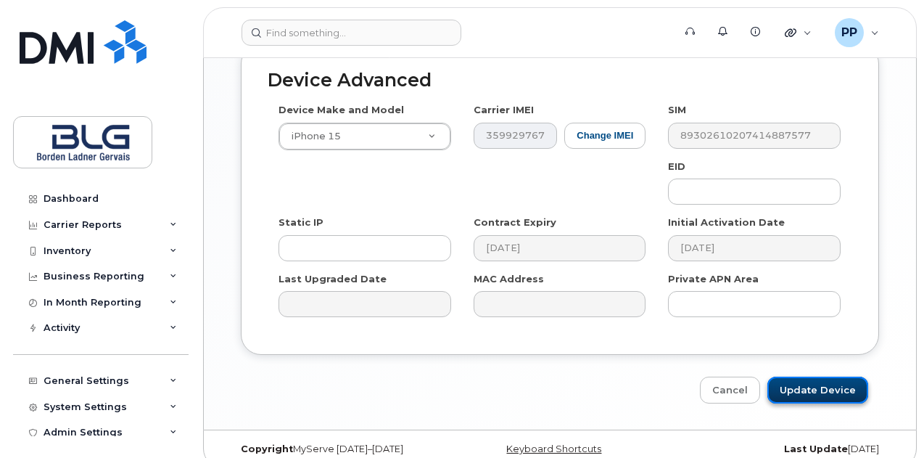
click at [859, 376] on input "Update Device" at bounding box center [817, 389] width 101 height 27
type input "Saving..."
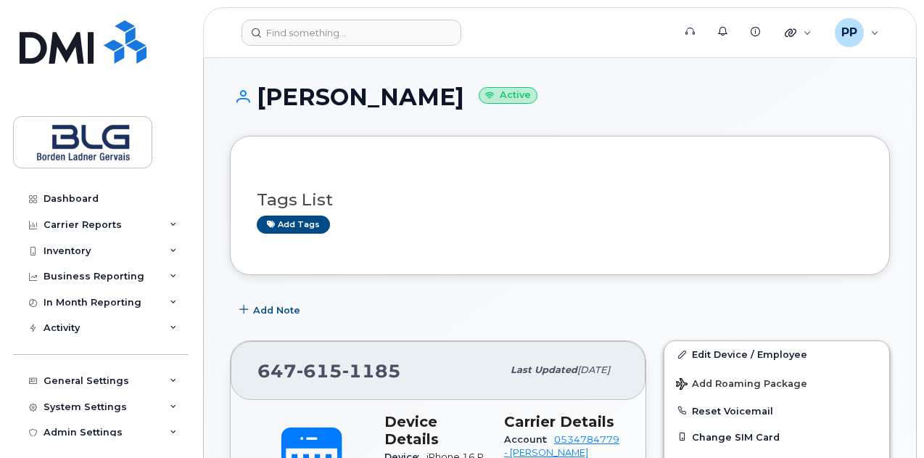
click at [384, 99] on h1 "[PERSON_NAME] Active" at bounding box center [560, 96] width 660 height 25
copy h1 "Narayan"
click at [866, 113] on div "[PERSON_NAME] Active" at bounding box center [560, 110] width 660 height 52
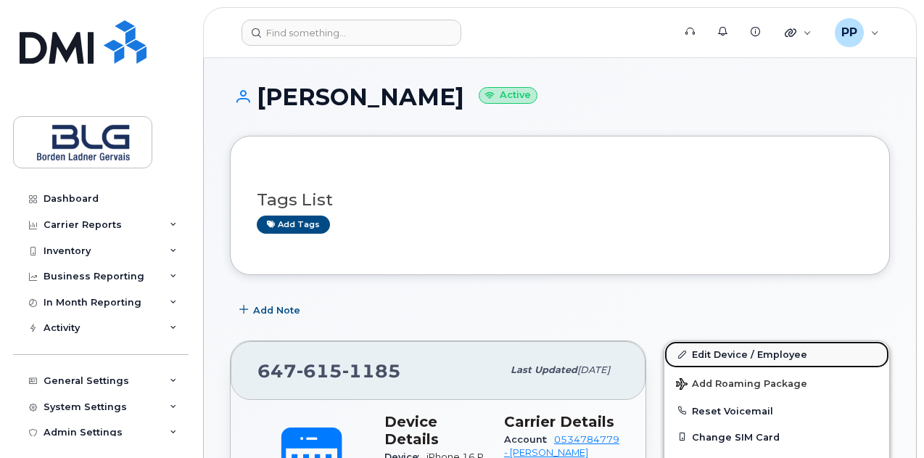
click at [754, 345] on link "Edit Device / Employee" at bounding box center [776, 354] width 225 height 26
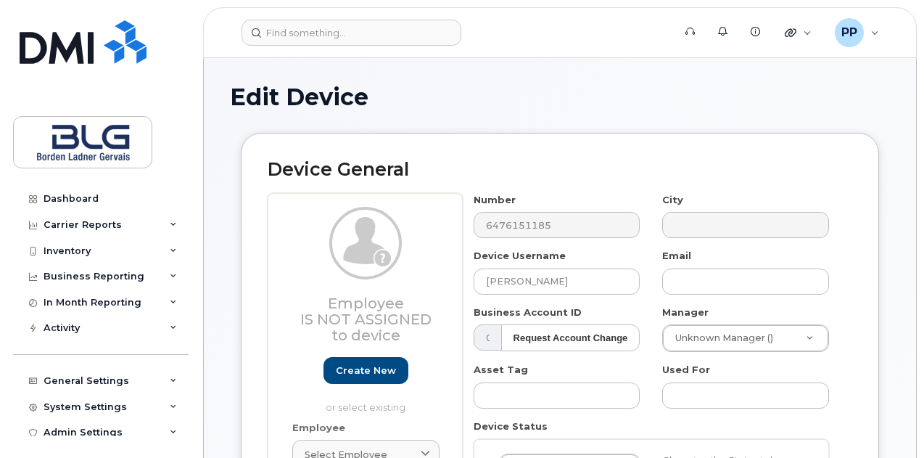
select select "4304148"
select select "4304149"
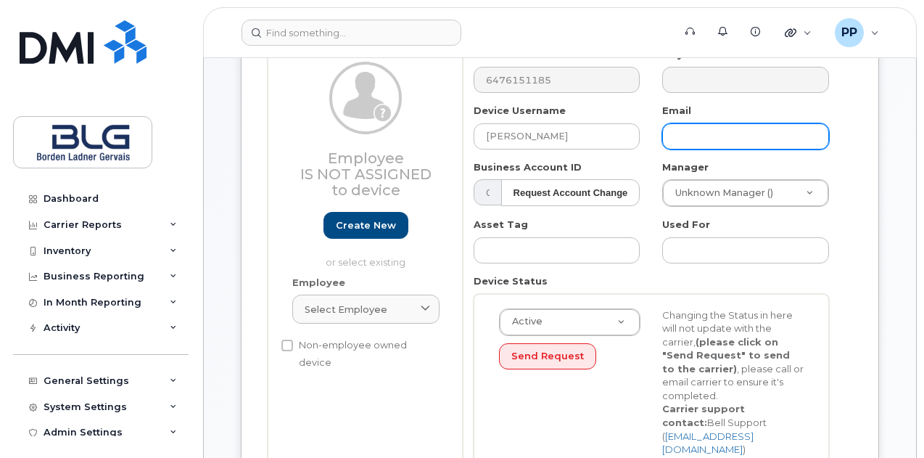
click at [717, 141] on input "text" at bounding box center [745, 136] width 167 height 26
paste input "SNarayan@blg.com"
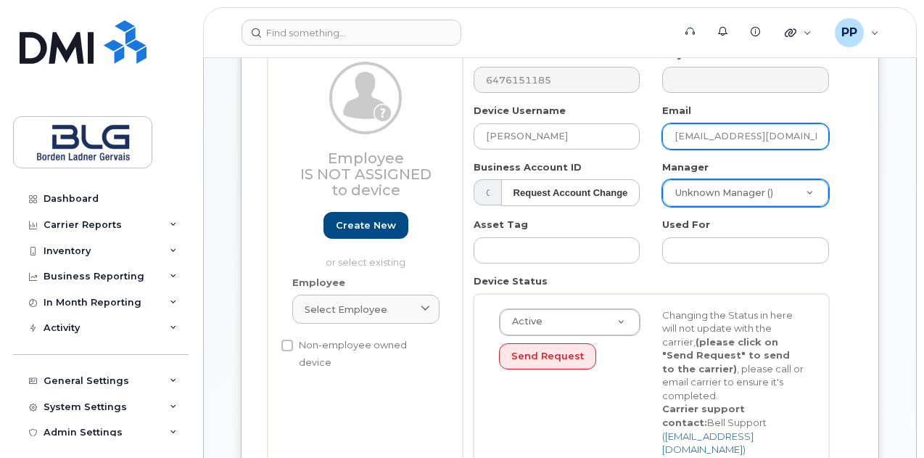
scroll to position [435, 0]
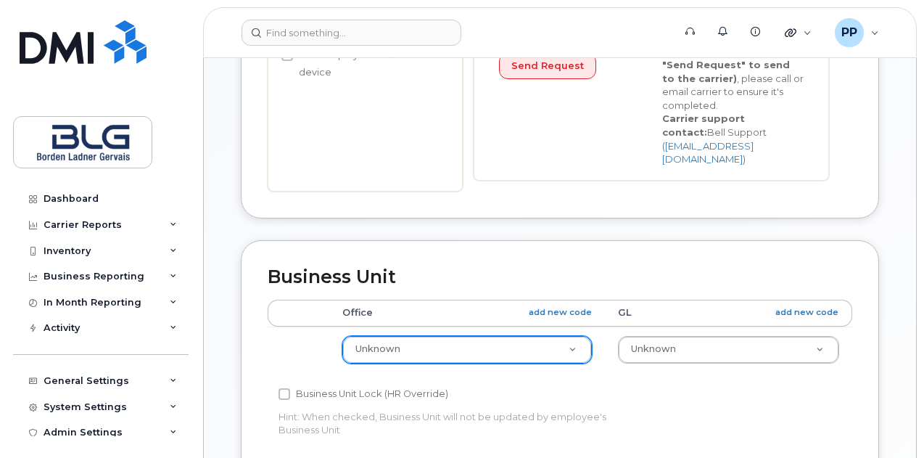
type input "SNarayan@blg.com"
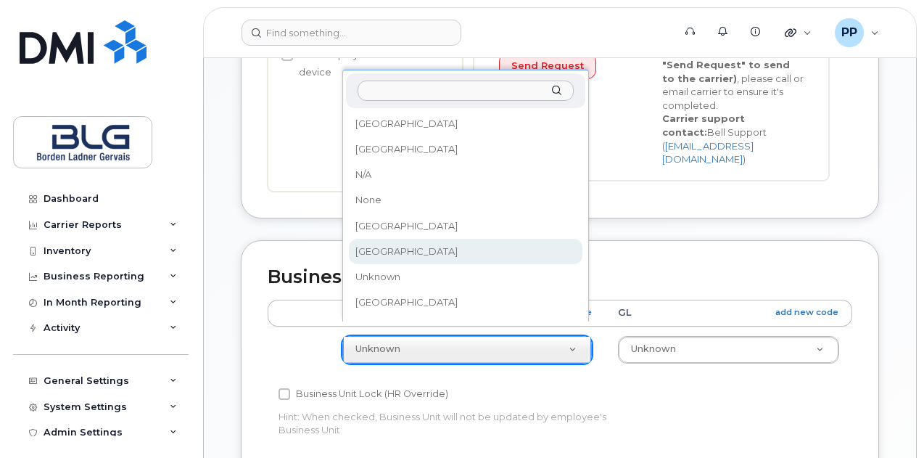
select select "4304157"
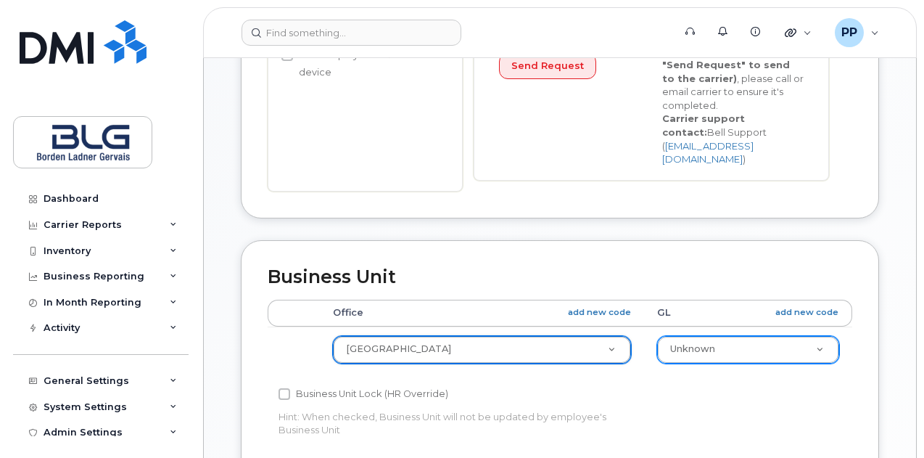
click at [657, 346] on div "Unknown" at bounding box center [748, 350] width 182 height 28
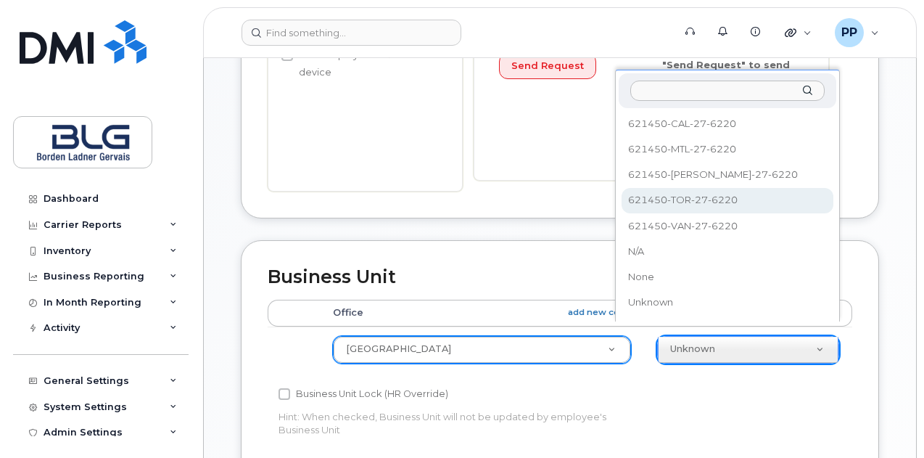
select select "4304163"
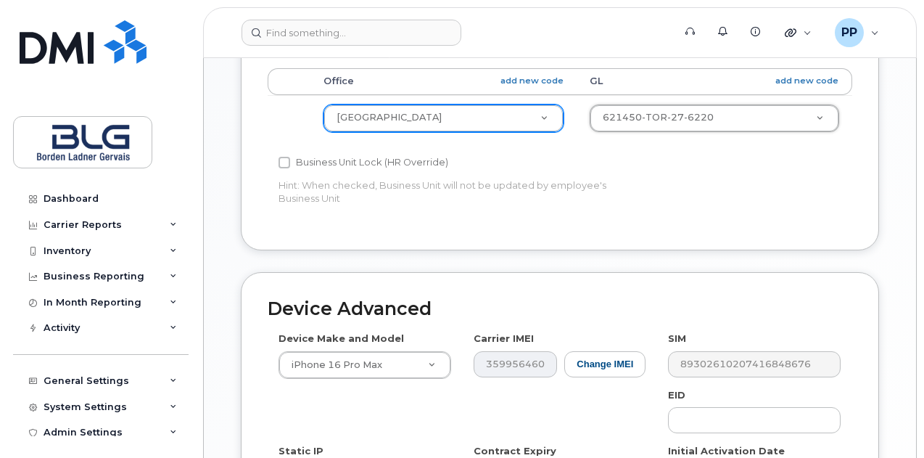
scroll to position [895, 0]
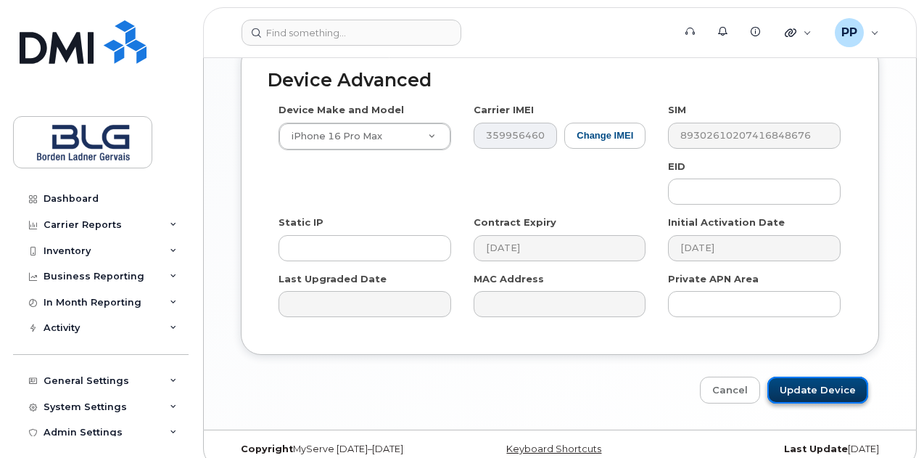
click at [839, 378] on input "Update Device" at bounding box center [817, 389] width 101 height 27
type input "Saving..."
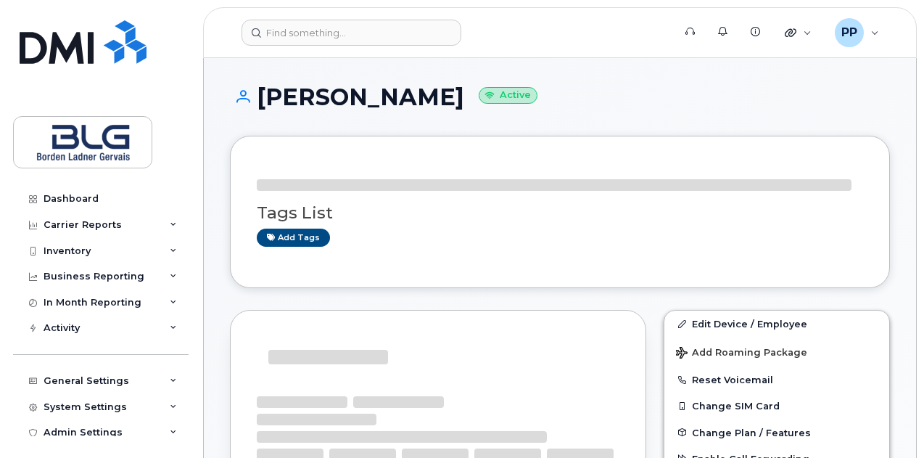
click at [409, 98] on h1 "[PERSON_NAME] Active" at bounding box center [560, 96] width 660 height 25
copy h1 "Draghicescu"
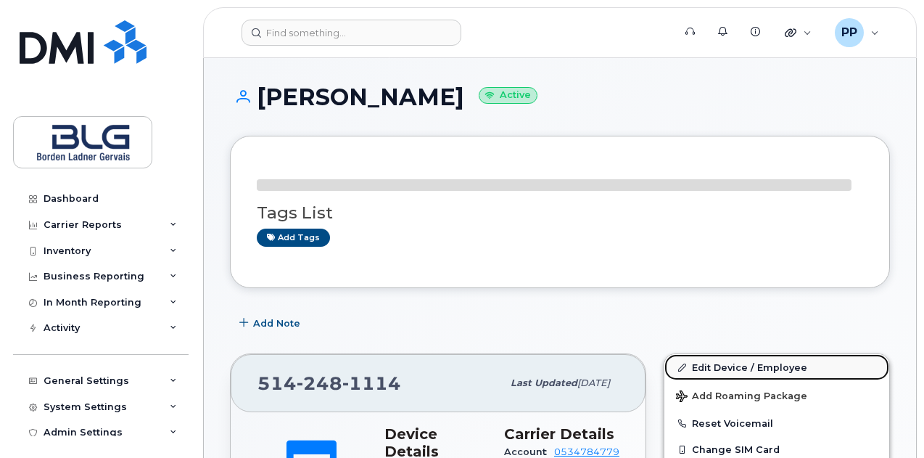
click at [745, 365] on link "Edit Device / Employee" at bounding box center [776, 367] width 225 height 26
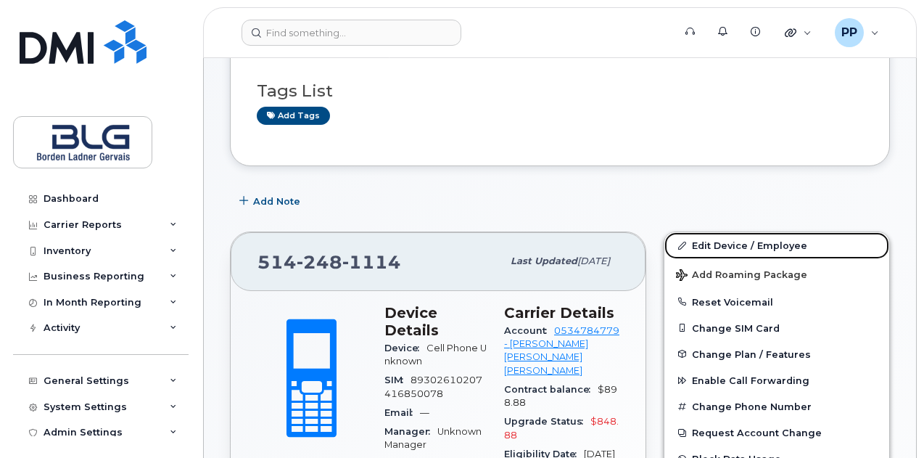
scroll to position [145, 0]
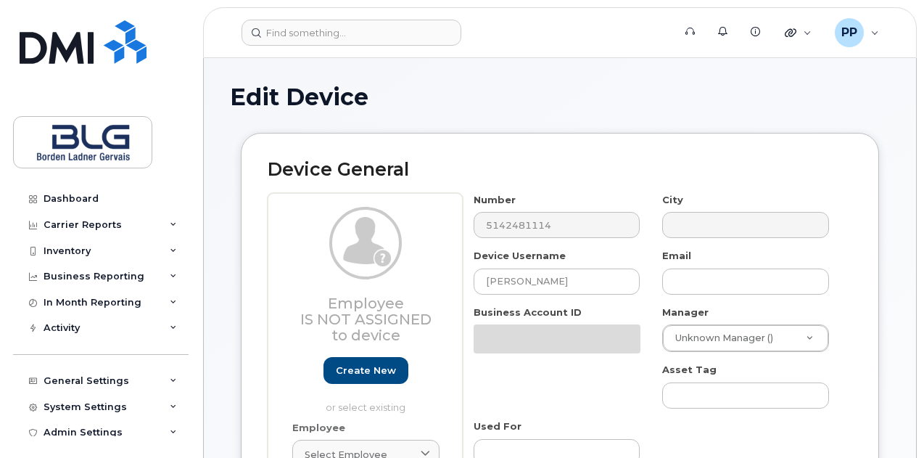
select select "4304148"
select select "4304149"
click at [701, 295] on div "Number 5142481114 City Device Username [PERSON_NAME] Email Business Account ID …" at bounding box center [652, 410] width 378 height 434
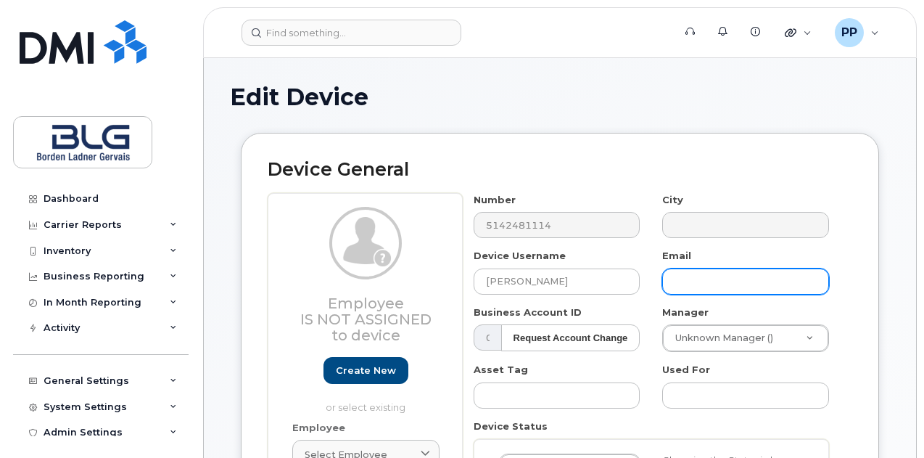
click at [701, 285] on input "text" at bounding box center [745, 281] width 167 height 26
paste input "[PERSON_NAME][EMAIL_ADDRESS][DOMAIN_NAME]"
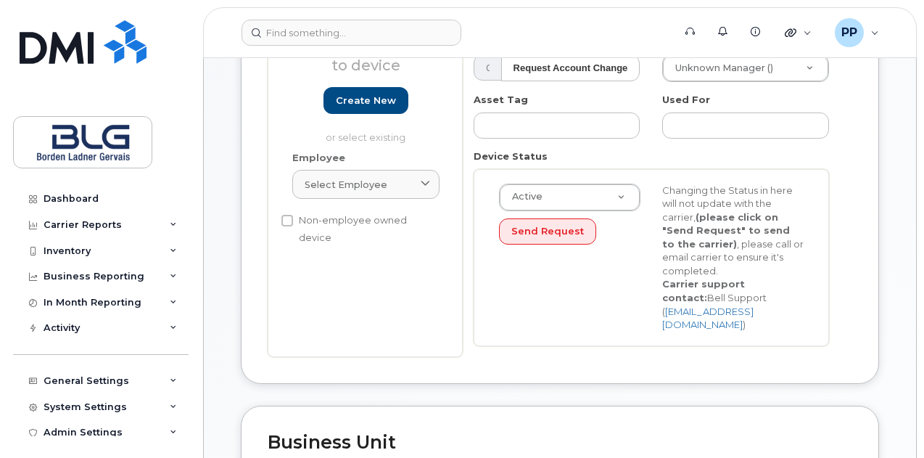
scroll to position [363, 0]
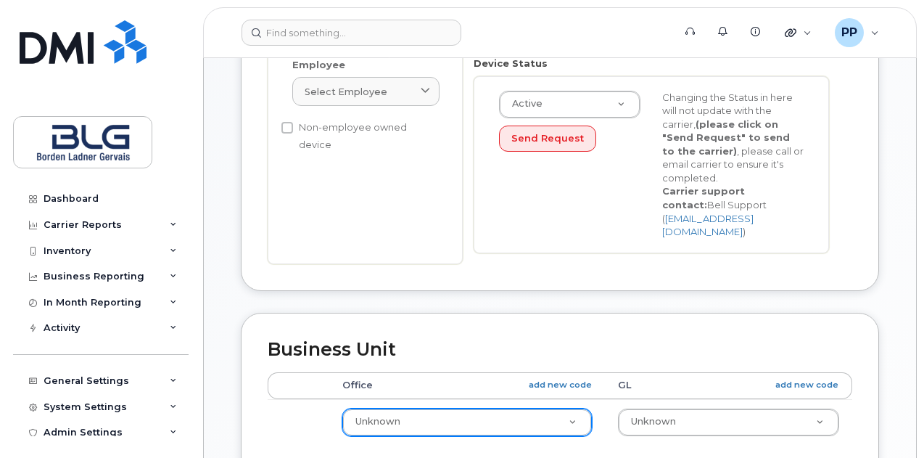
type input "[PERSON_NAME][EMAIL_ADDRESS][DOMAIN_NAME]"
select select "4304156"
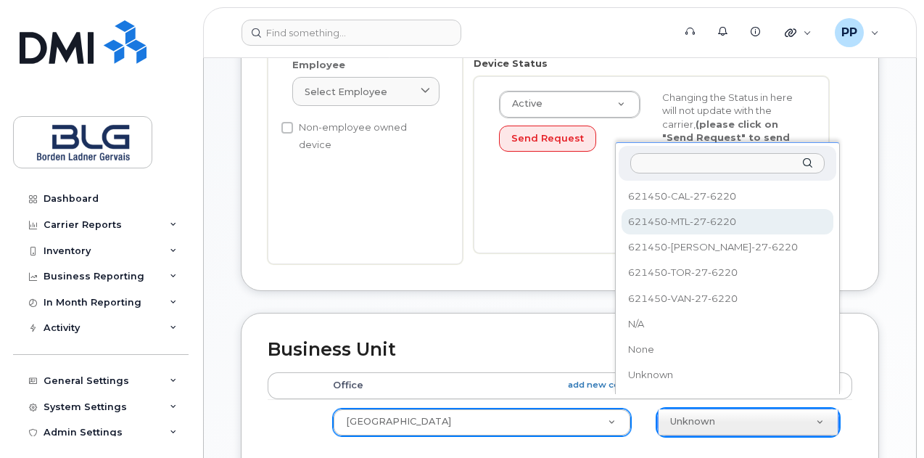
select select "4304162"
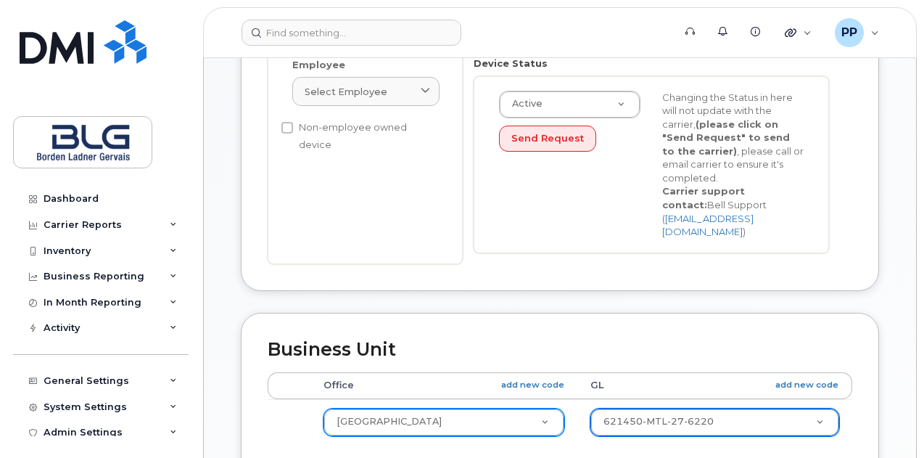
click at [749, 316] on div "Business Unit Accounting Categories Rules Office add new code GL add new code M…" at bounding box center [560, 434] width 638 height 242
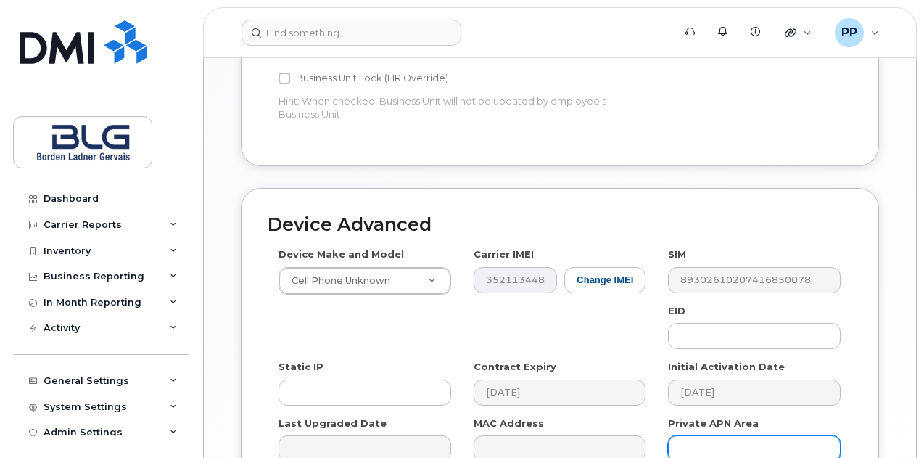
scroll to position [870, 0]
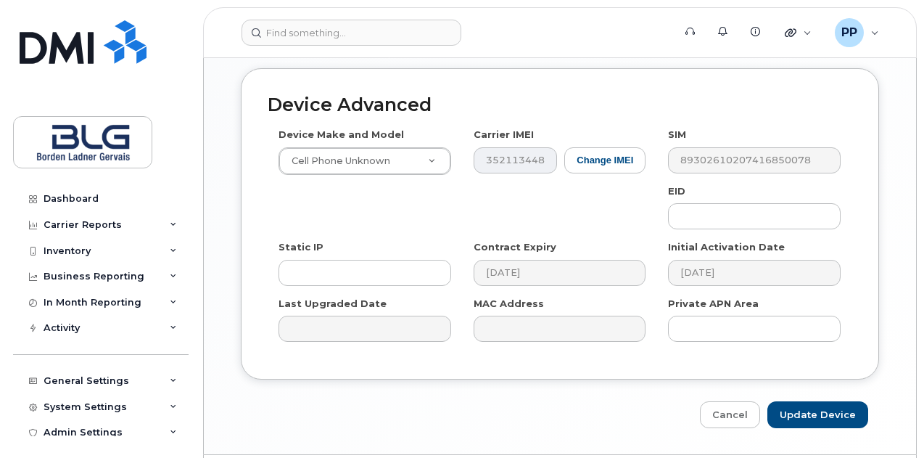
click at [833, 401] on input "Update Device" at bounding box center [817, 414] width 101 height 27
type input "Saving..."
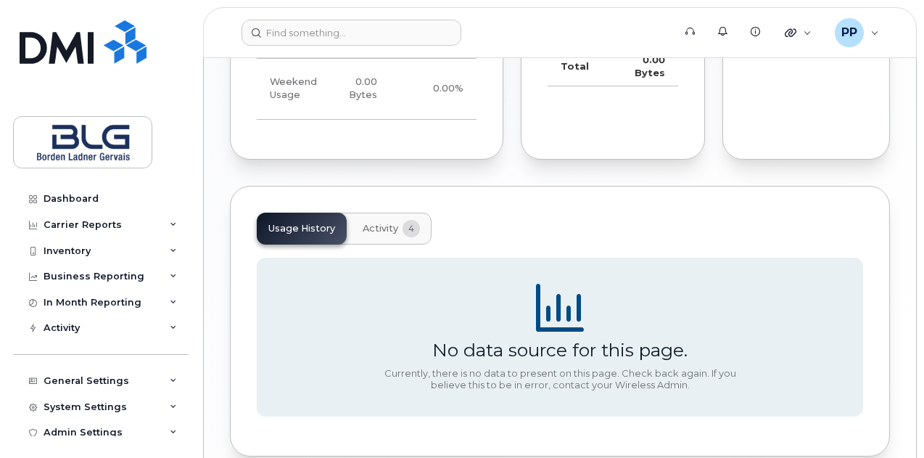
scroll to position [1069, 0]
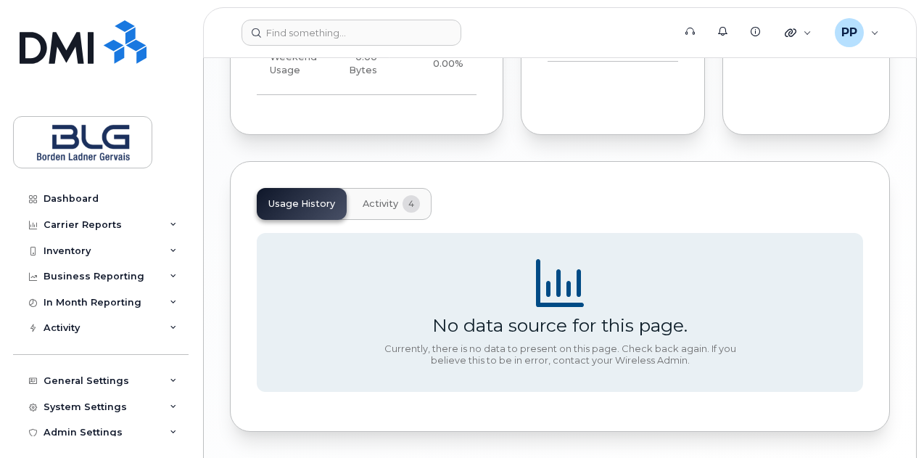
click at [559, 188] on div "Usage History Activity 4" at bounding box center [560, 204] width 606 height 32
click at [384, 198] on span "Activity" at bounding box center [381, 204] width 36 height 12
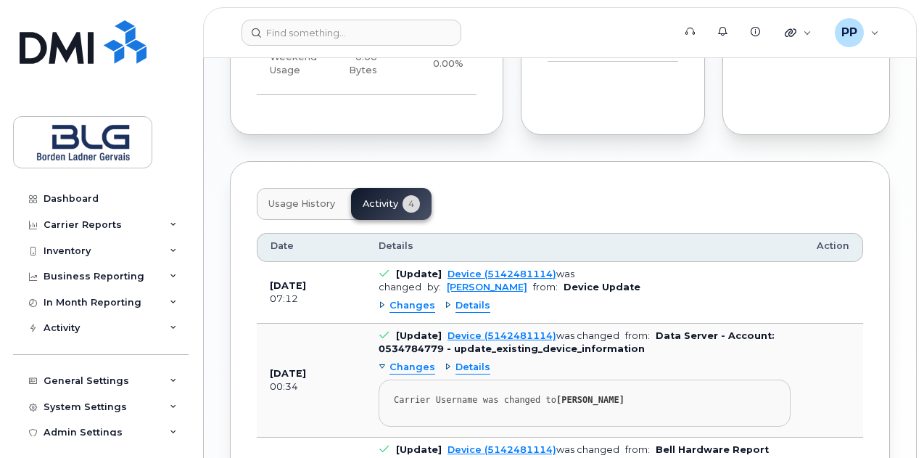
click at [315, 198] on span "Usage History" at bounding box center [301, 204] width 67 height 12
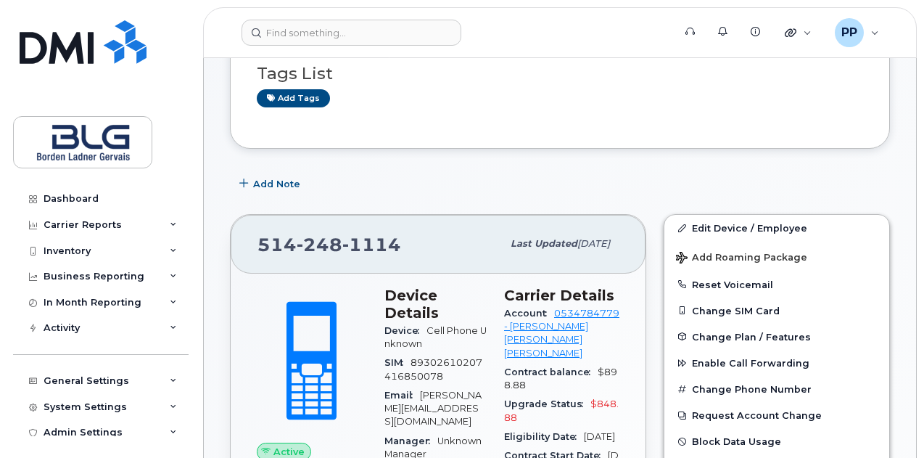
scroll to position [0, 0]
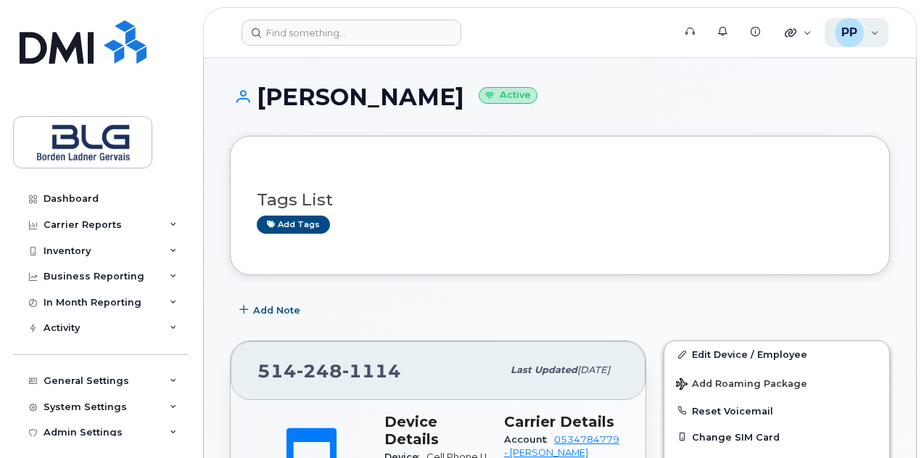
click at [871, 37] on div "PP [PERSON_NAME] Wireless Admin" at bounding box center [857, 32] width 65 height 29
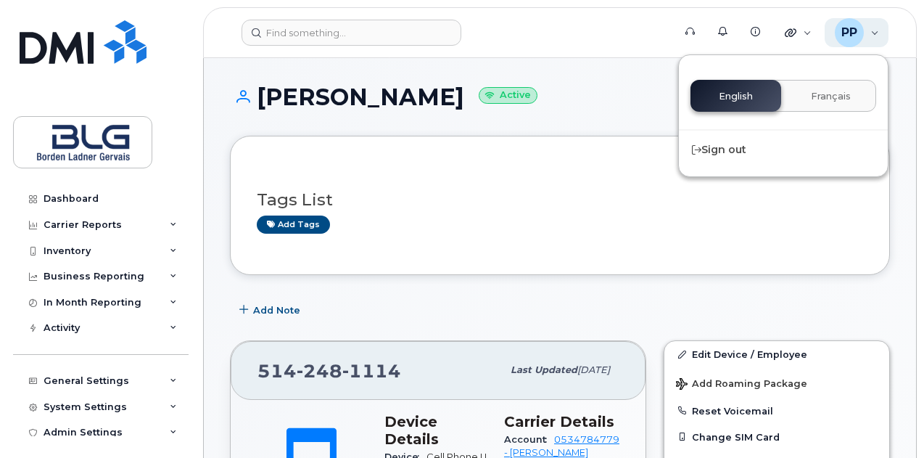
click at [828, 44] on div "PP Parth Patel Wireless Admin" at bounding box center [857, 32] width 65 height 29
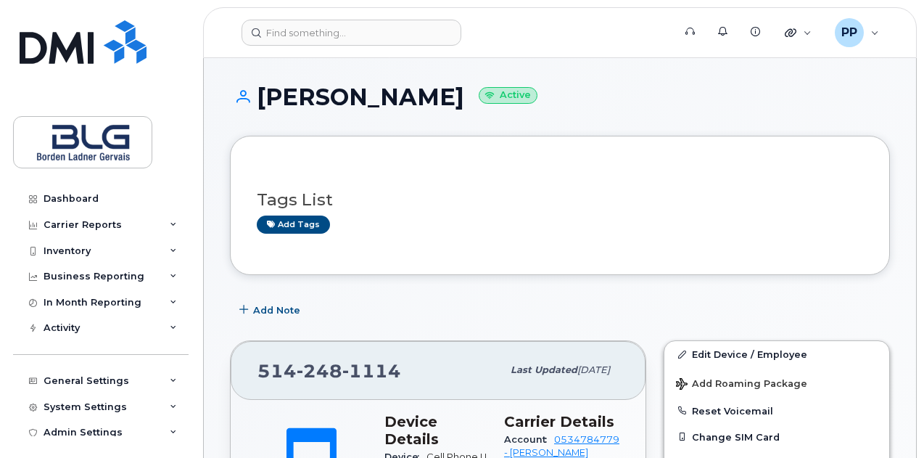
click at [445, 192] on h3 "Tags List" at bounding box center [560, 200] width 606 height 18
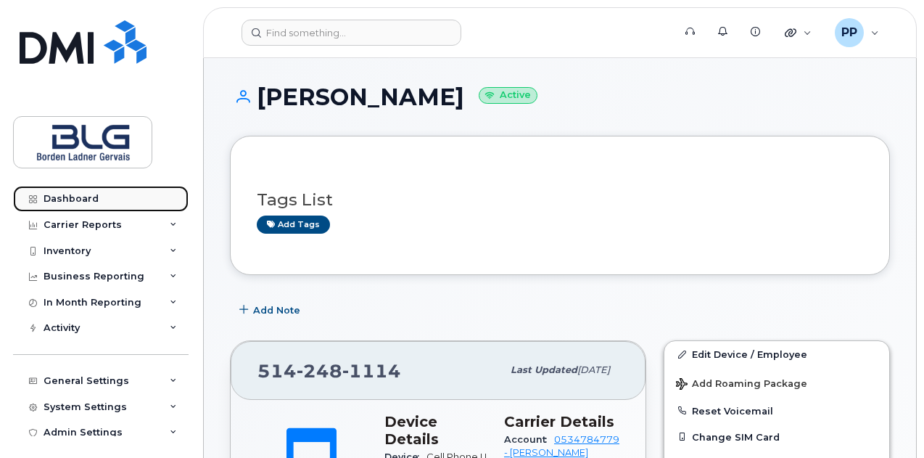
click at [91, 192] on link "Dashboard" at bounding box center [101, 199] width 176 height 26
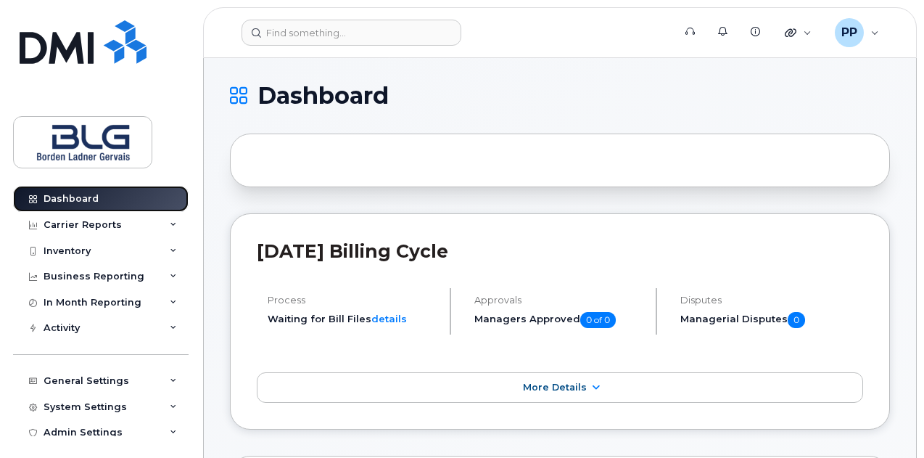
click at [127, 201] on link "Dashboard" at bounding box center [101, 199] width 176 height 26
click at [122, 221] on div "Carrier Reports" at bounding box center [101, 225] width 176 height 26
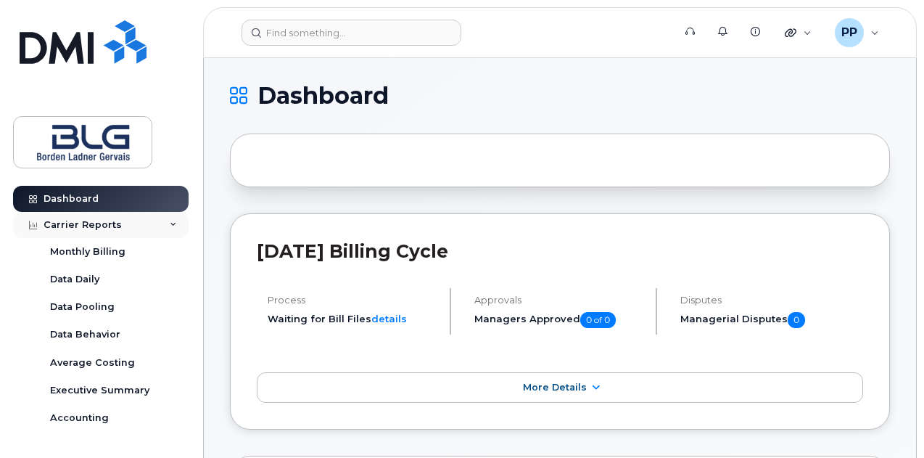
click at [122, 221] on div "Carrier Reports" at bounding box center [101, 225] width 176 height 26
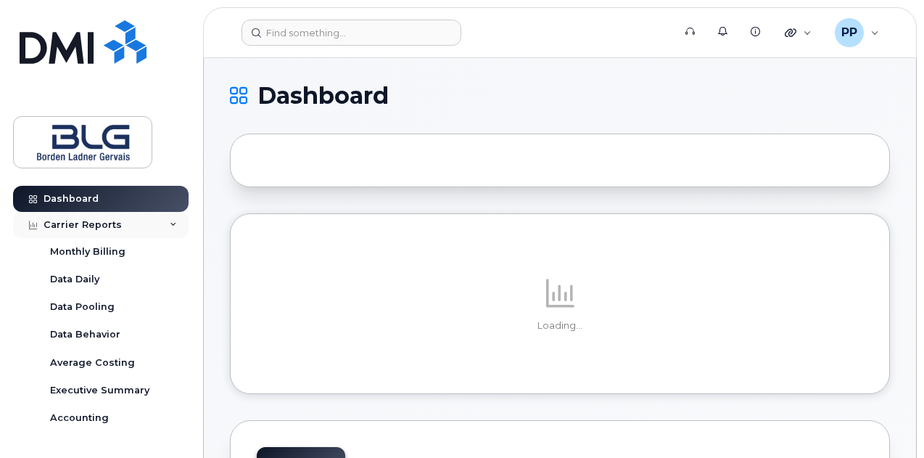
click at [140, 219] on div "Carrier Reports" at bounding box center [101, 225] width 176 height 26
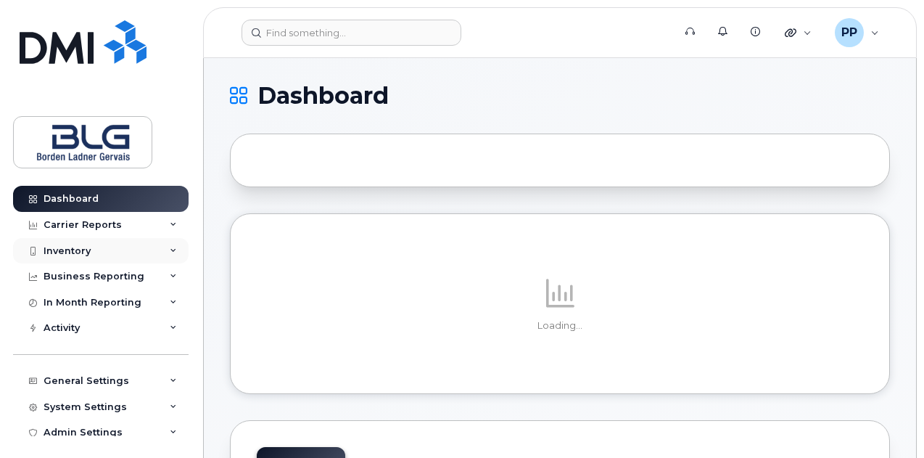
click at [133, 261] on div "Inventory" at bounding box center [101, 251] width 176 height 26
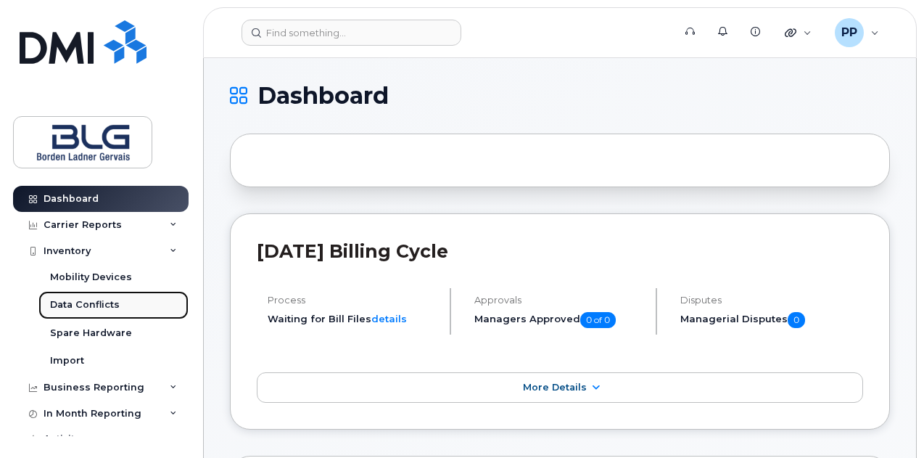
click at [128, 298] on link "Data Conflicts" at bounding box center [113, 305] width 150 height 28
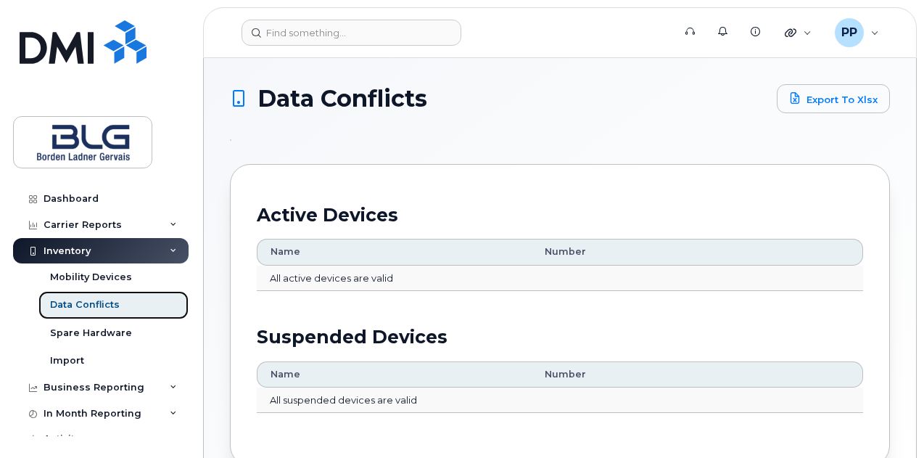
click at [104, 305] on div "Data Conflicts" at bounding box center [85, 304] width 70 height 13
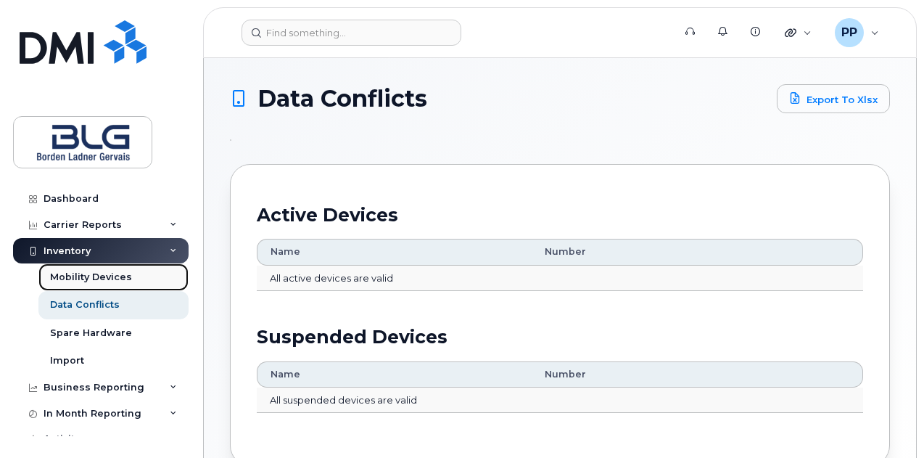
click at [102, 272] on div "Mobility Devices" at bounding box center [91, 277] width 82 height 13
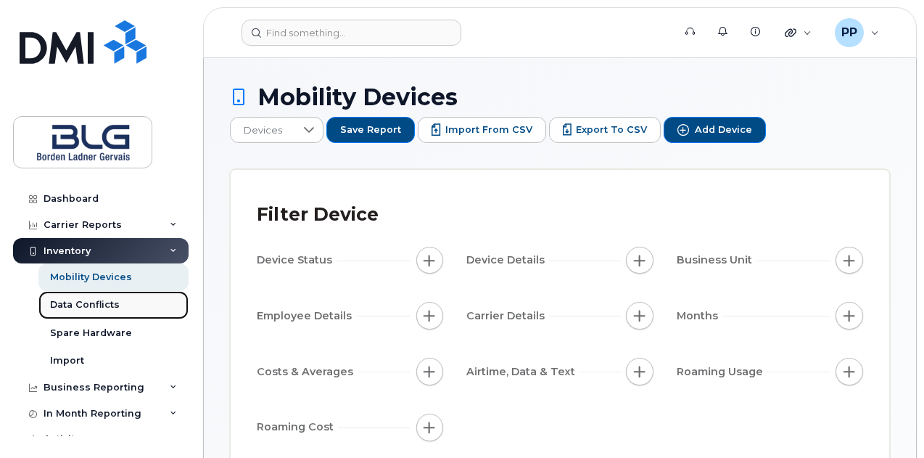
click at [110, 304] on div "Data Conflicts" at bounding box center [85, 304] width 70 height 13
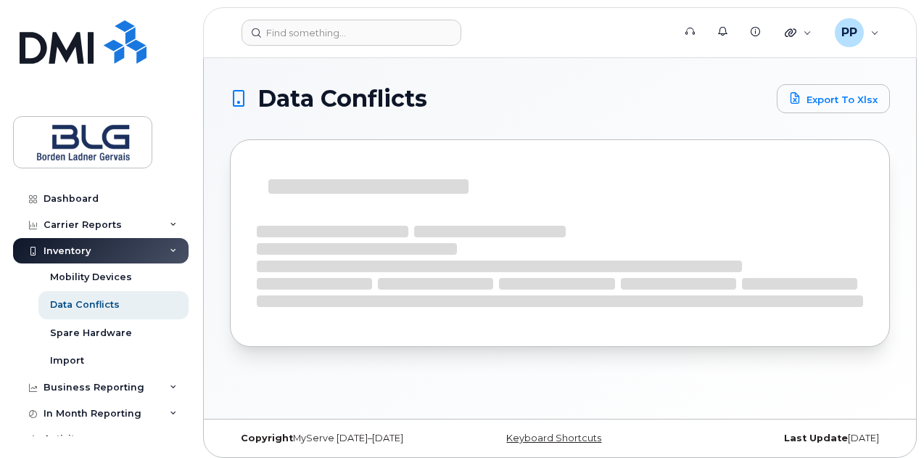
click at [123, 242] on div "Inventory" at bounding box center [101, 251] width 176 height 26
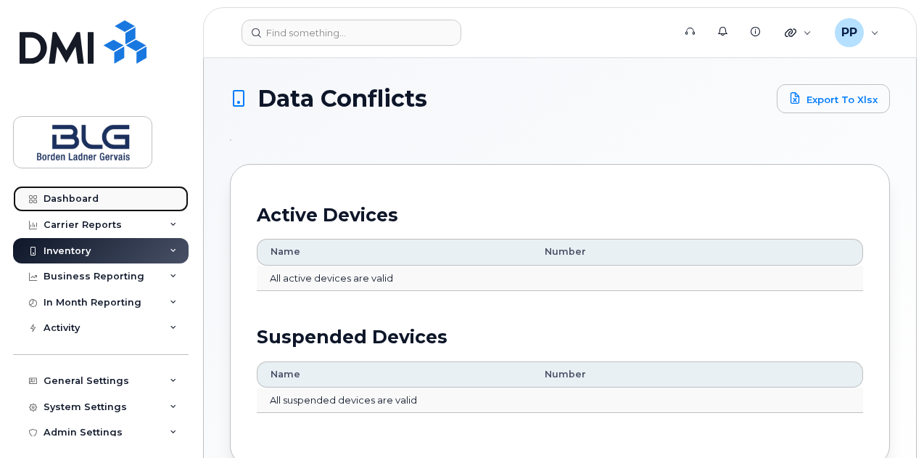
click at [93, 204] on link "Dashboard" at bounding box center [101, 199] width 176 height 26
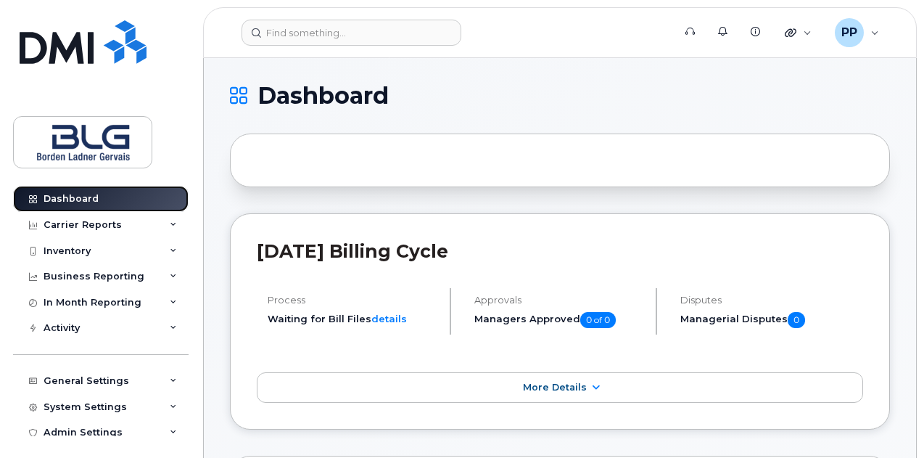
click at [79, 202] on div "Dashboard" at bounding box center [71, 199] width 55 height 12
click at [56, 199] on div "Dashboard" at bounding box center [71, 199] width 55 height 12
